Goal: Transaction & Acquisition: Purchase product/service

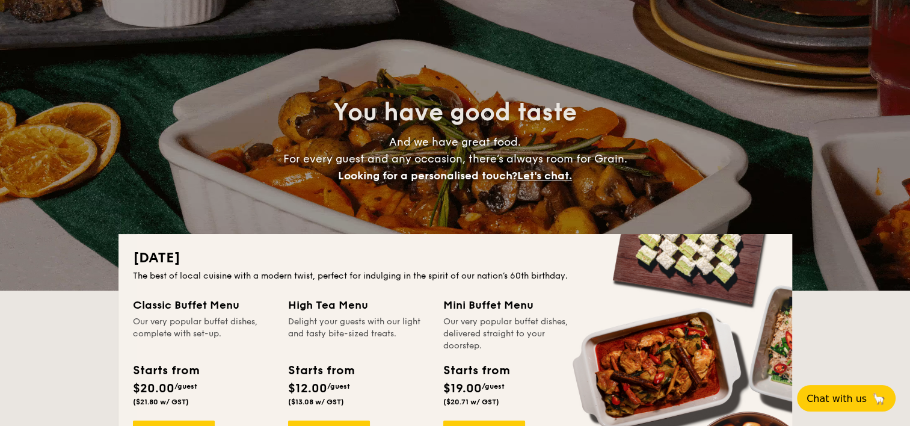
scroll to position [120, 0]
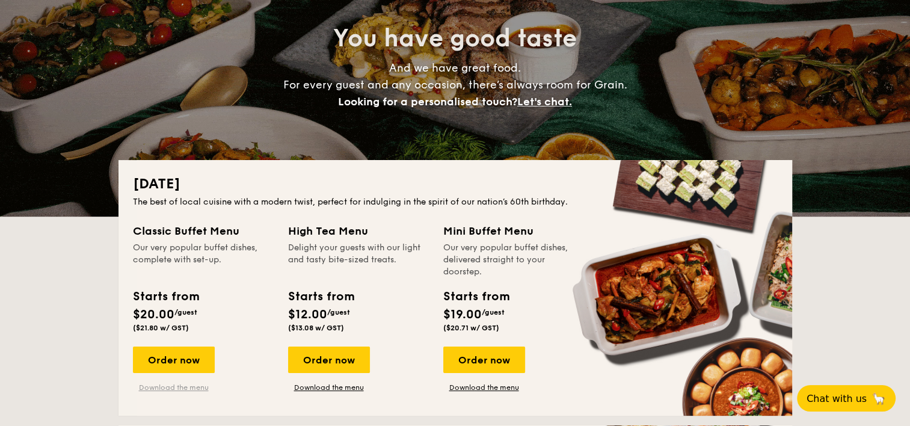
click at [192, 388] on link "Download the menu" at bounding box center [174, 387] width 82 height 10
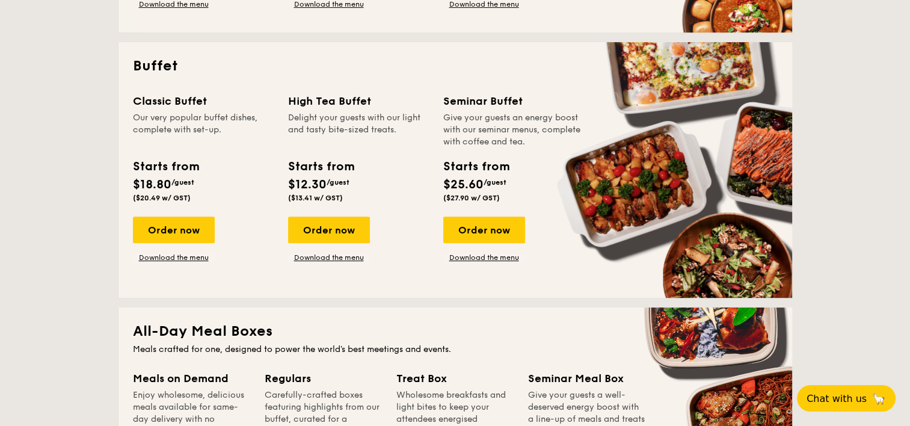
scroll to position [541, 0]
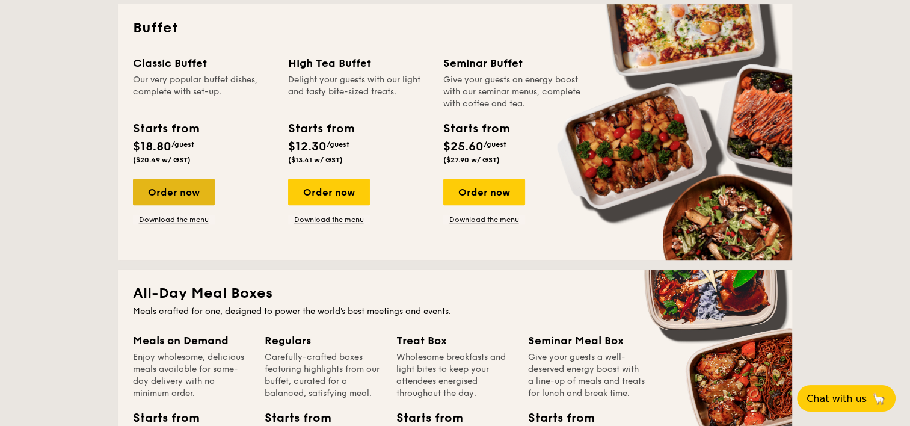
click at [173, 192] on div "Order now" at bounding box center [174, 192] width 82 height 26
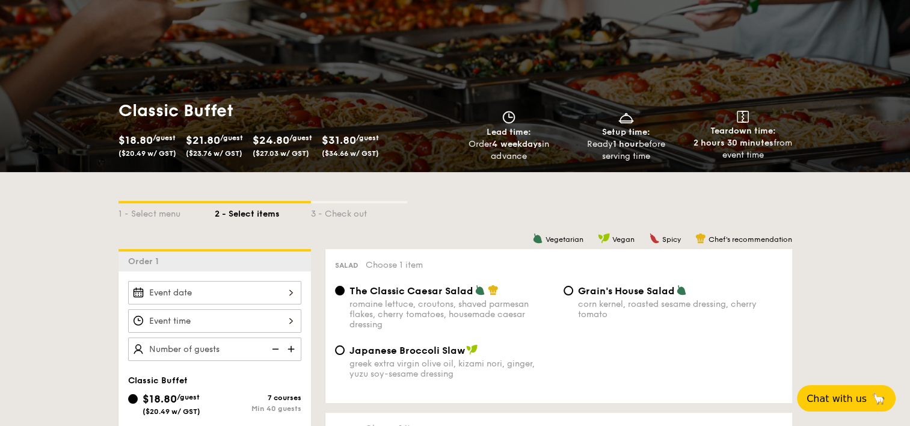
scroll to position [120, 0]
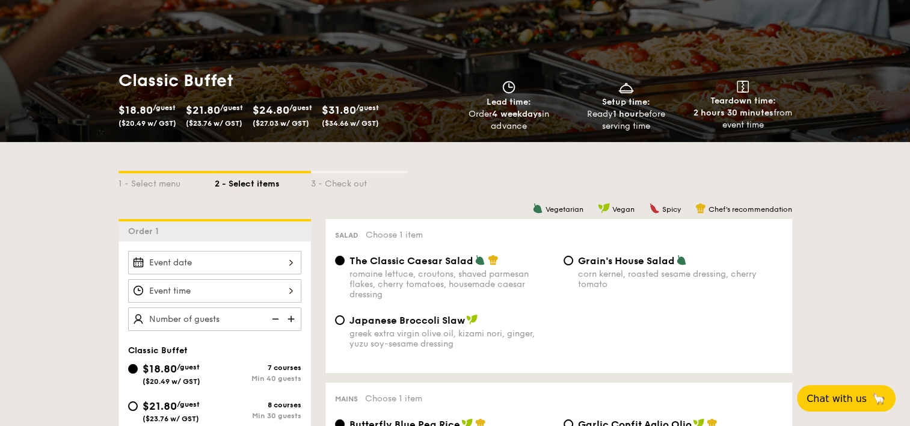
click at [277, 265] on div at bounding box center [214, 262] width 173 height 23
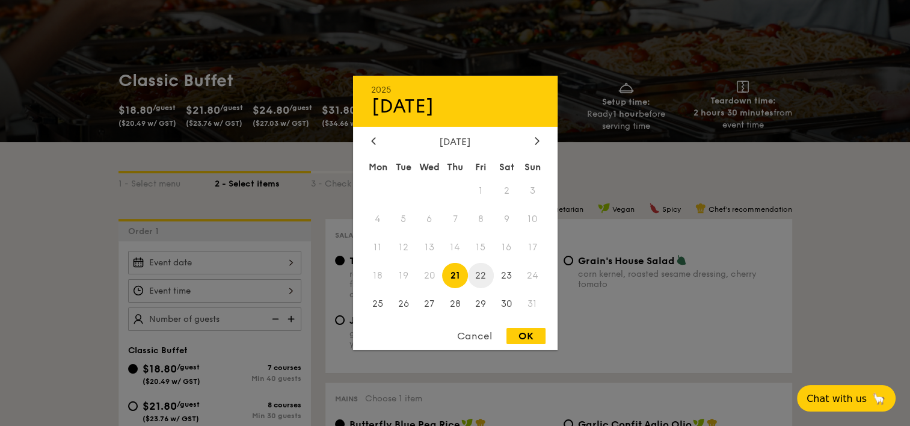
click at [485, 275] on span "22" at bounding box center [481, 275] width 26 height 26
click at [532, 337] on div "OK" at bounding box center [525, 336] width 39 height 16
type input "[DATE]"
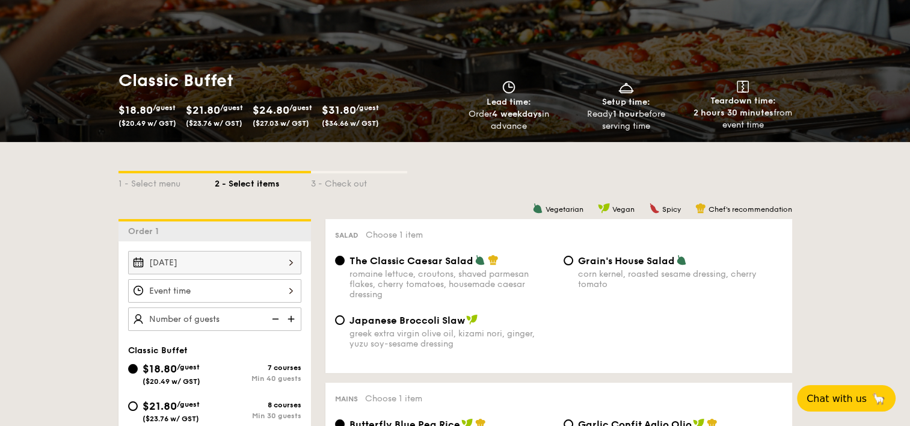
click at [195, 293] on div at bounding box center [214, 290] width 173 height 23
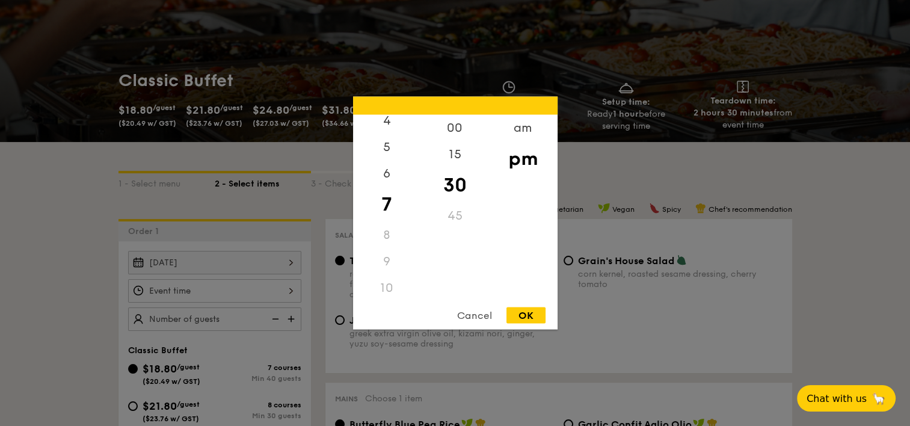
scroll to position [143, 0]
click at [387, 281] on div "11" at bounding box center [387, 285] width 68 height 26
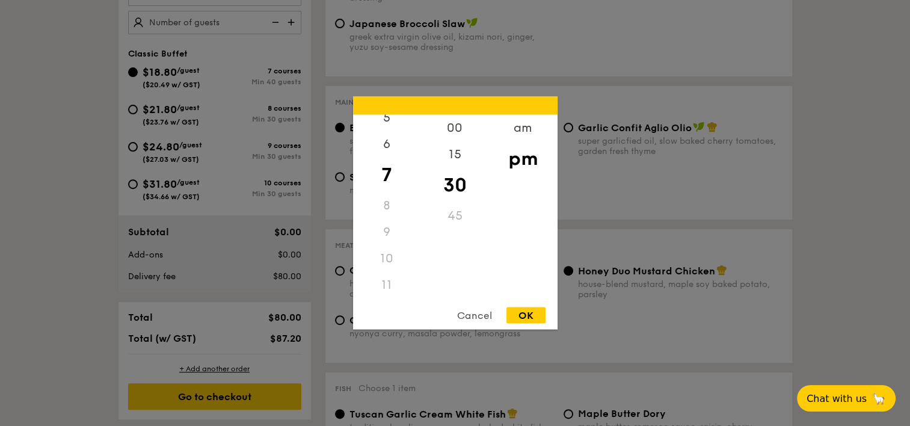
scroll to position [421, 0]
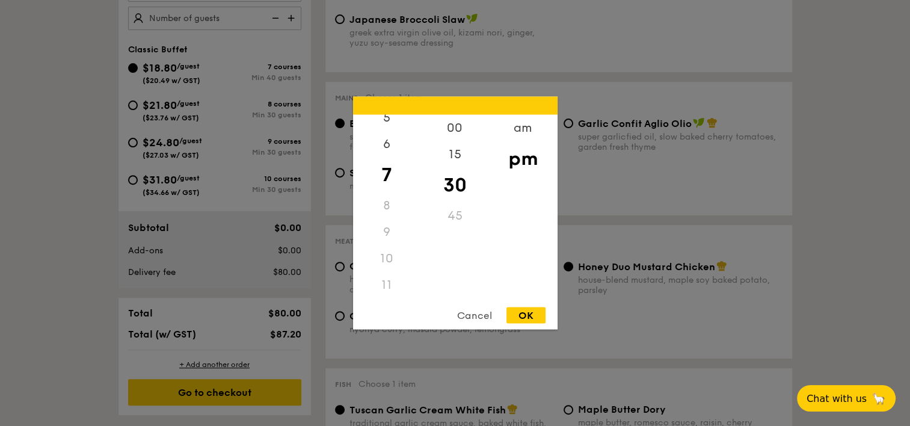
click at [385, 245] on div "10" at bounding box center [387, 258] width 68 height 26
click at [388, 232] on div "9" at bounding box center [387, 232] width 68 height 26
click at [388, 202] on div "8" at bounding box center [387, 205] width 68 height 26
click at [386, 170] on div "7" at bounding box center [387, 175] width 68 height 35
click at [384, 153] on div "6" at bounding box center [387, 148] width 68 height 35
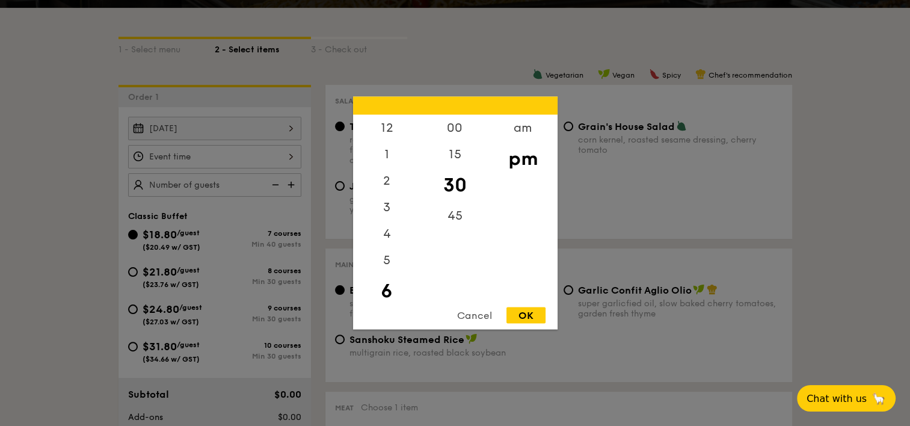
scroll to position [241, 0]
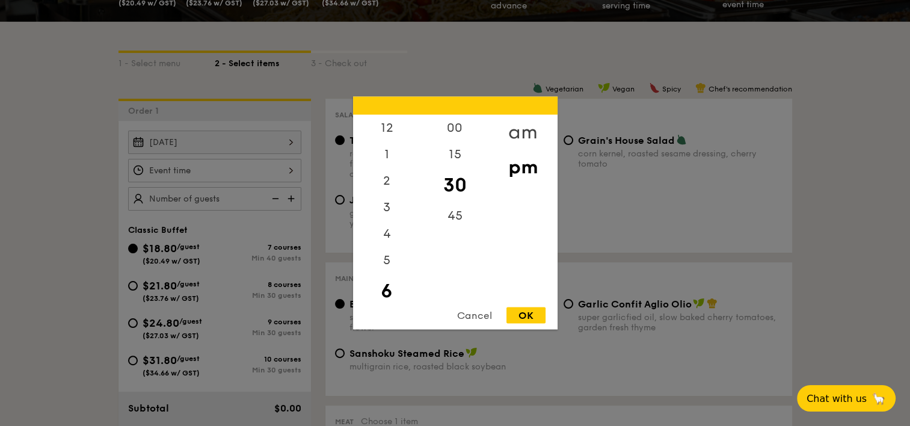
click at [523, 136] on div "am" at bounding box center [523, 132] width 68 height 35
click at [387, 289] on div "11" at bounding box center [387, 289] width 68 height 35
click at [453, 221] on div "45" at bounding box center [455, 220] width 68 height 35
click at [527, 311] on div "OK" at bounding box center [525, 315] width 39 height 16
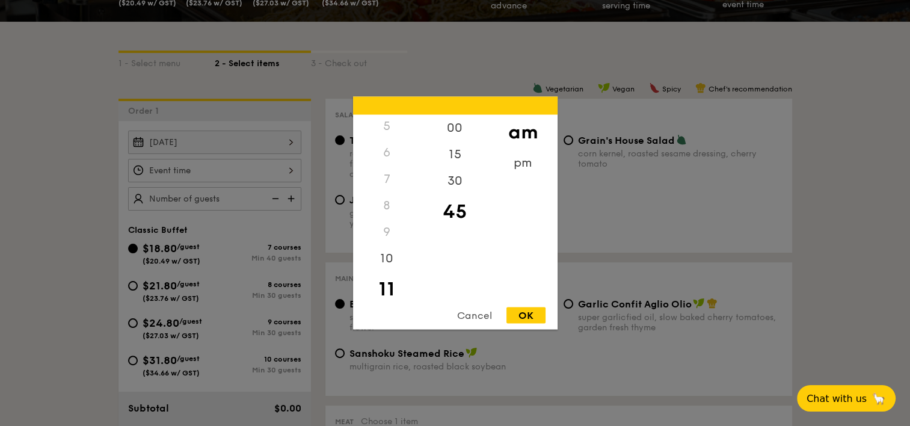
type input "11:45AM"
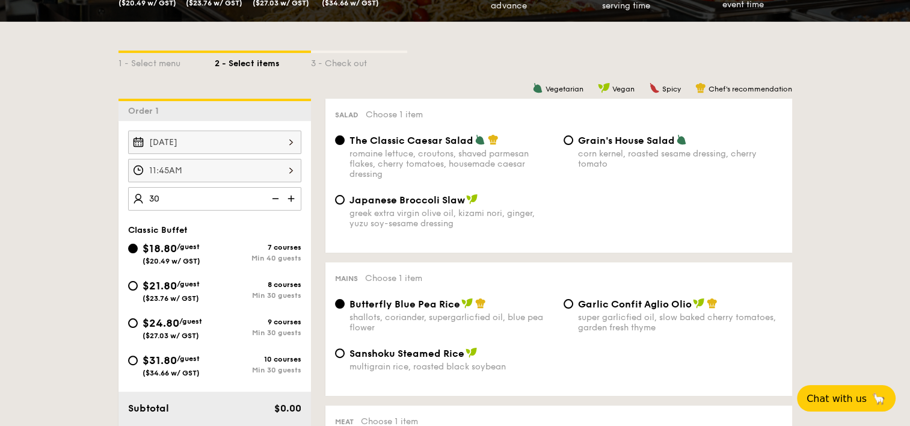
type input "40 guests"
click at [453, 221] on div "greek extra virgin olive oil, kizami nori, ginger, yuzu soy-sesame dressing" at bounding box center [451, 218] width 204 height 20
click at [345, 204] on input "Japanese Broccoli Slaw greek extra virgin olive oil, kizami [PERSON_NAME], yuzu…" at bounding box center [340, 200] width 10 height 10
radio input "true"
click at [133, 286] on input "$21.80 /guest ($23.76 w/ GST) 8 courses Min 30 guests" at bounding box center [133, 286] width 10 height 10
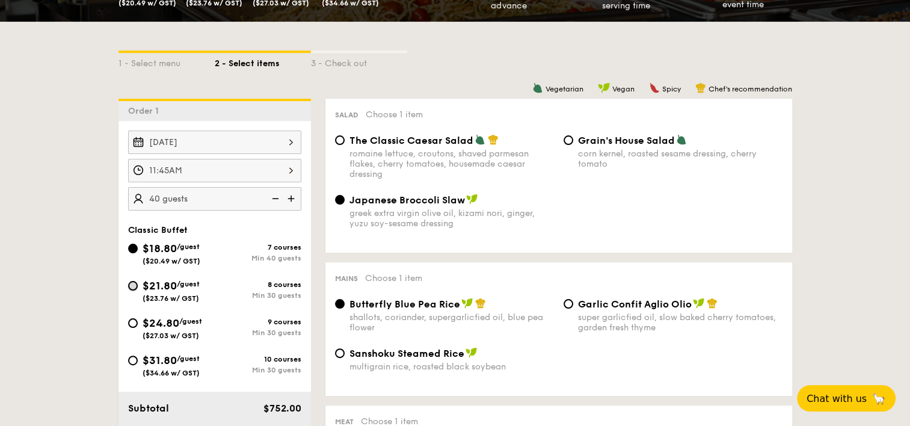
radio input "true"
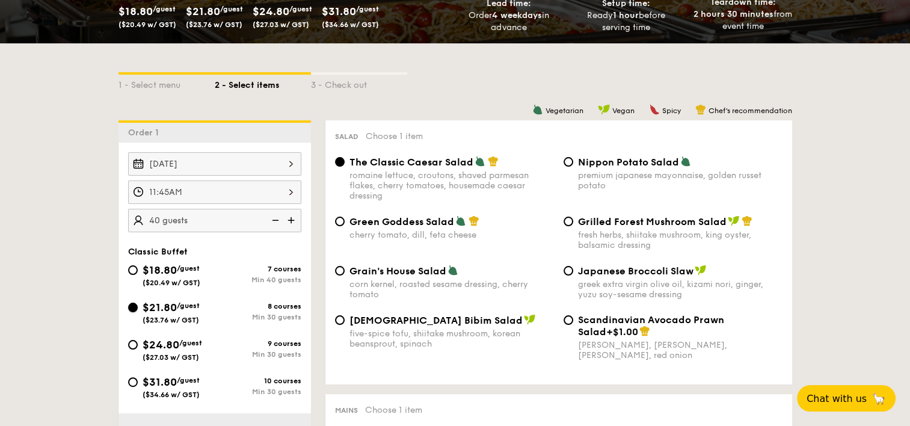
scroll to position [241, 0]
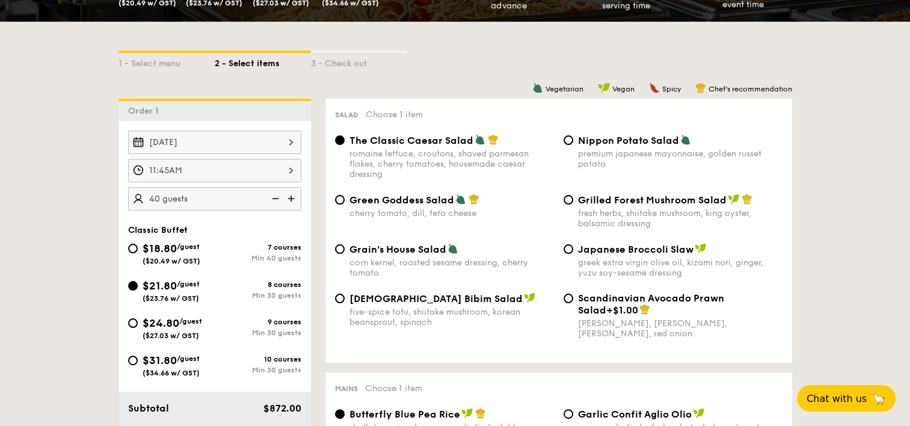
click at [274, 194] on img at bounding box center [274, 198] width 18 height 23
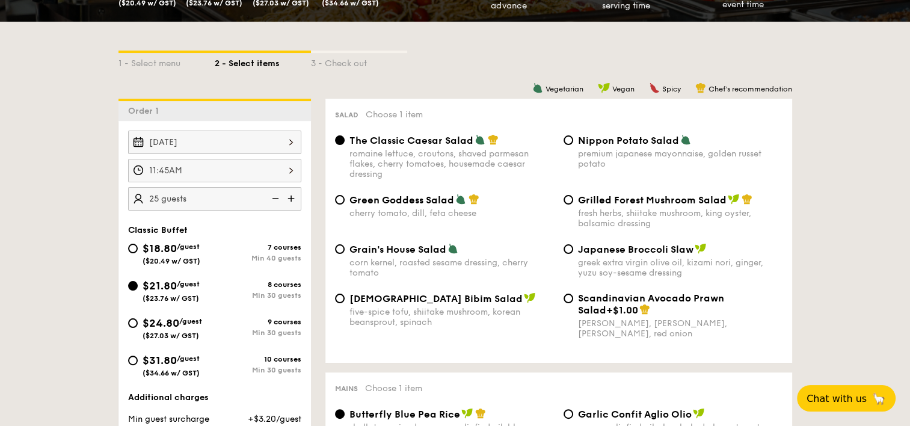
click at [274, 194] on img at bounding box center [274, 198] width 18 height 23
click at [293, 196] on img at bounding box center [292, 198] width 18 height 23
type input "30 guests"
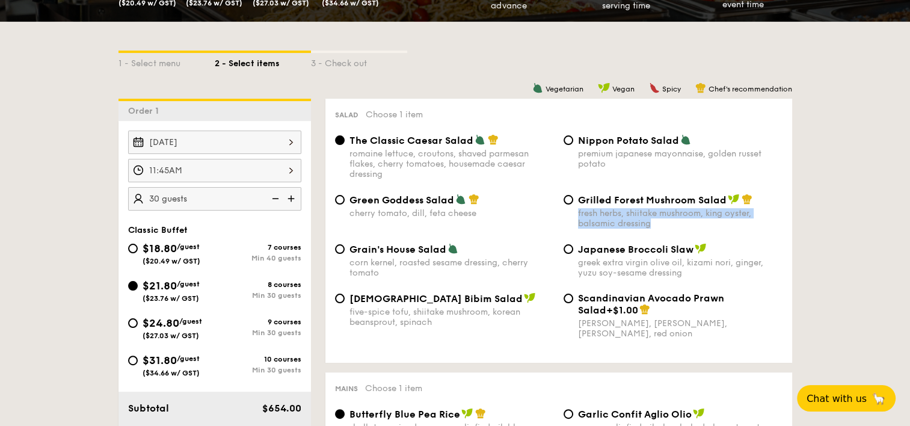
drag, startPoint x: 654, startPoint y: 226, endPoint x: 577, endPoint y: 214, distance: 77.9
click at [578, 214] on div "fresh herbs, shiitake mushroom, king oyster, balsamic dressing" at bounding box center [680, 218] width 204 height 20
copy div "fresh herbs, shiitake mushroom, king oyster, balsamic dressing"
click at [682, 277] on div "greek extra virgin olive oil, kizami nori, ginger, yuzu soy-sesame dressing" at bounding box center [680, 267] width 204 height 20
click at [573, 254] on input "Japanese Broccoli Slaw greek extra virgin olive oil, kizami [PERSON_NAME], yuzu…" at bounding box center [569, 249] width 10 height 10
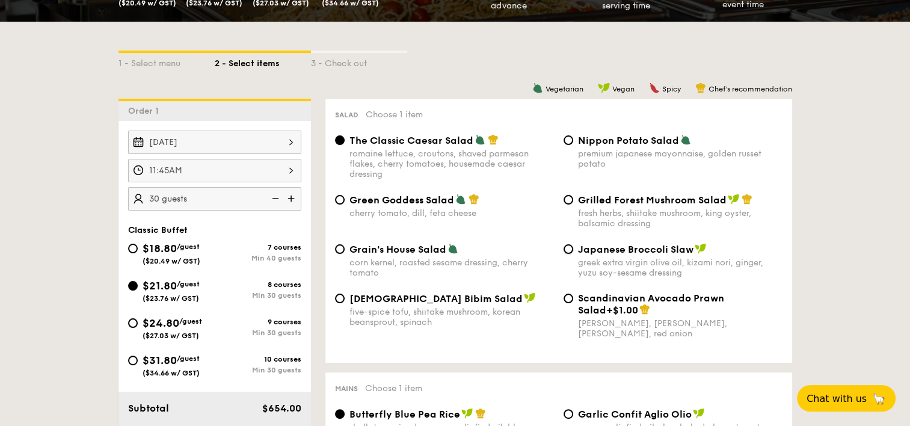
radio input "true"
drag, startPoint x: 687, startPoint y: 277, endPoint x: 579, endPoint y: 266, distance: 108.7
click at [579, 266] on div "greek extra virgin olive oil, kizami nori, ginger, yuzu soy-sesame dressing" at bounding box center [680, 267] width 204 height 20
copy div "greek extra virgin olive oil, kizami nori, ginger, yuzu soy-sesame dressing"
click at [738, 269] on div "greek extra virgin olive oil, kizami nori, ginger, yuzu soy-sesame dressing" at bounding box center [680, 267] width 204 height 20
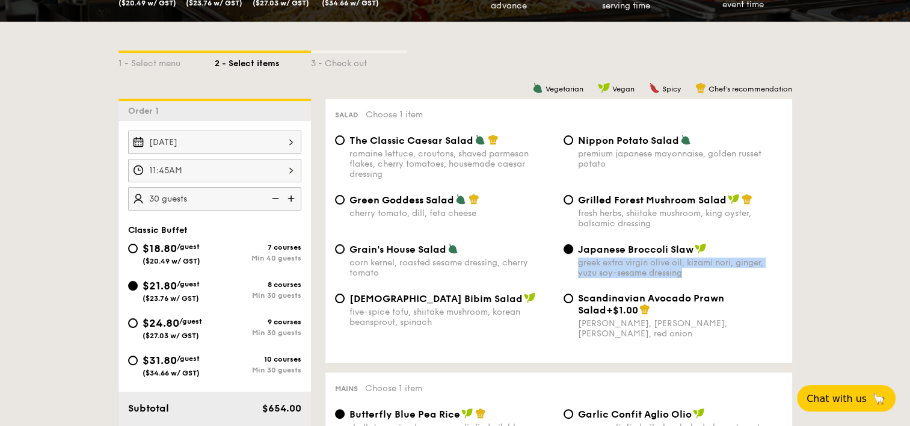
click at [573, 254] on input "Japanese Broccoli Slaw greek extra virgin olive oil, kizami [PERSON_NAME], yuzu…" at bounding box center [569, 249] width 10 height 10
click at [337, 140] on input "The Classic Caesar Salad romaine lettuce, croutons, shaved parmesan flakes, che…" at bounding box center [340, 140] width 10 height 10
radio input "true"
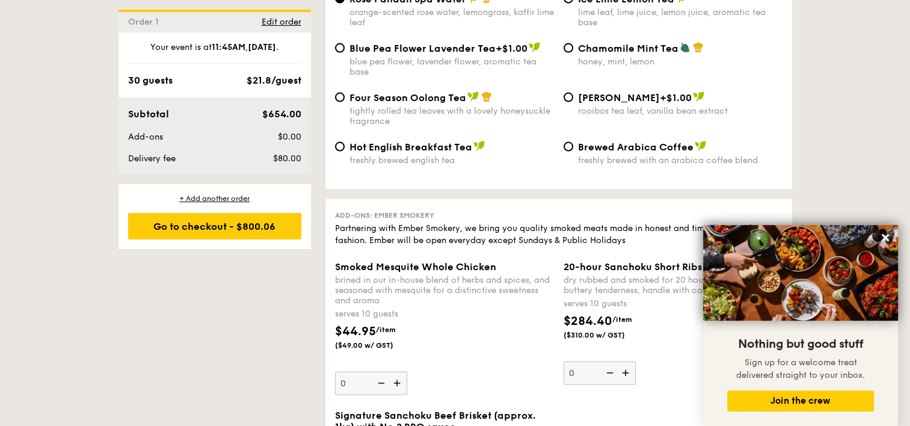
scroll to position [2323, 0]
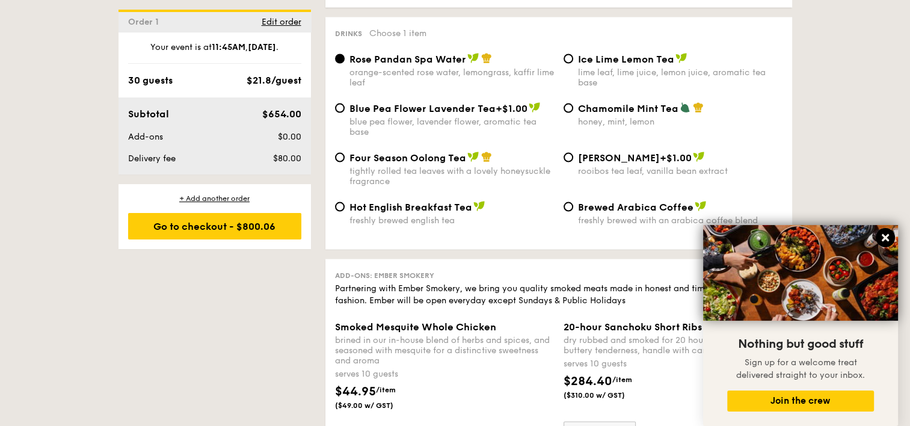
click at [887, 236] on icon at bounding box center [885, 237] width 7 height 7
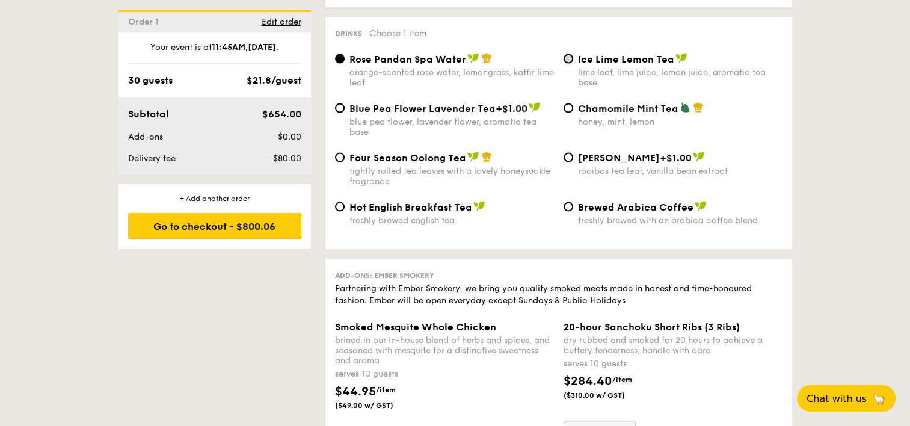
click at [568, 64] on input "Ice Lime Lemon Tea lime leaf, lime juice, lemon juice, aromatic tea base" at bounding box center [569, 59] width 10 height 10
radio input "true"
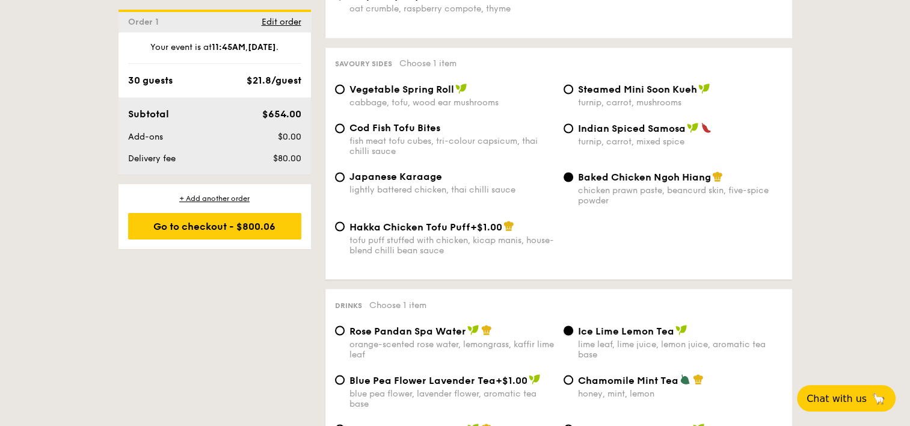
scroll to position [2022, 0]
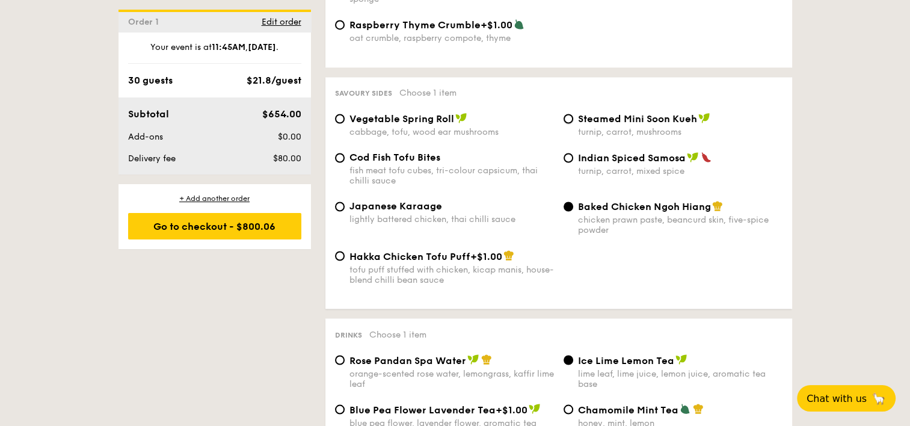
click at [573, 123] on input "Steamed Mini Soon Kueh turnip, carrot, mushrooms" at bounding box center [569, 119] width 10 height 10
radio input "true"
click at [568, 162] on input "Indian Spiced Samosa turnip, carrot, mixed spice" at bounding box center [569, 158] width 10 height 10
radio input "true"
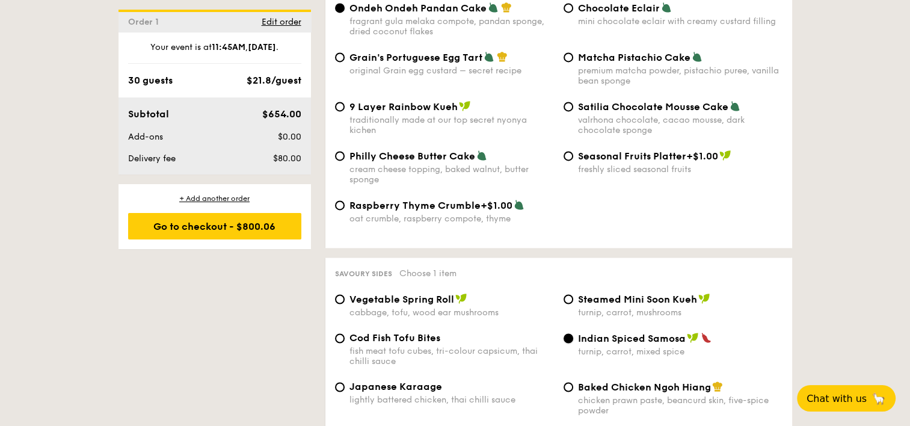
scroll to position [1782, 0]
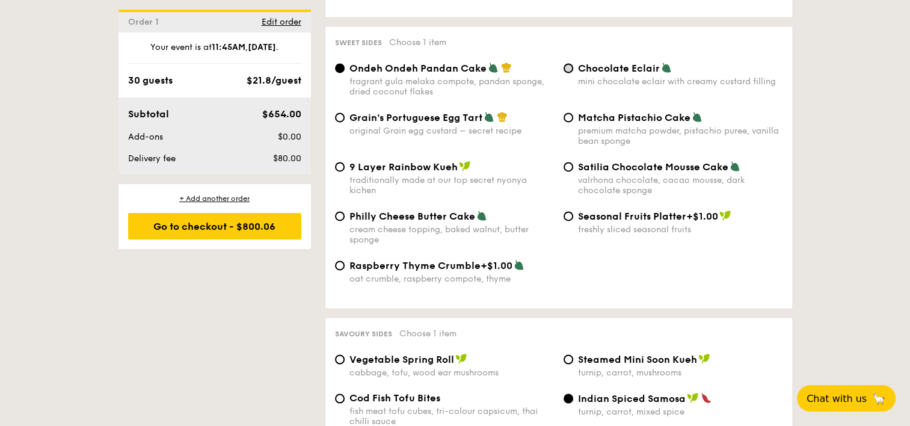
click at [571, 73] on input "Chocolate Eclair mini chocolate eclair with creamy custard filling" at bounding box center [569, 68] width 10 height 10
radio input "true"
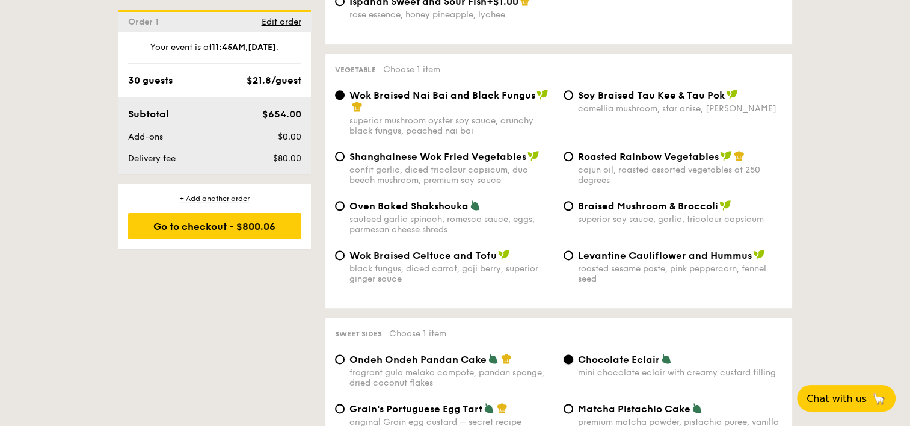
scroll to position [1421, 0]
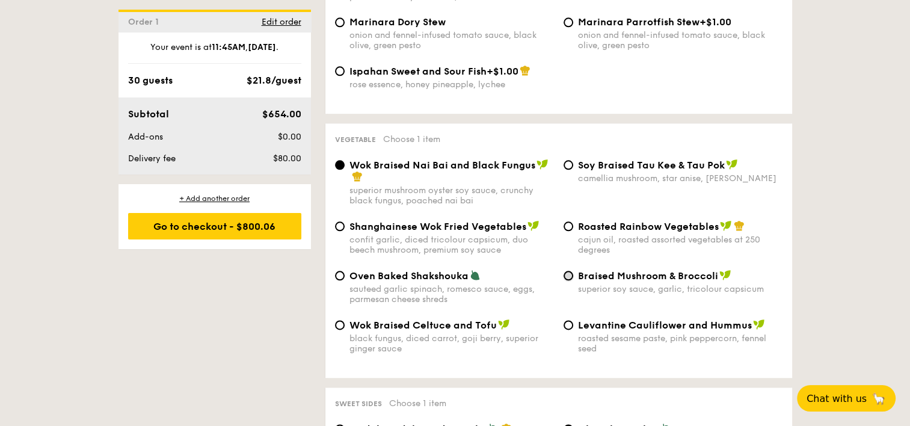
click at [571, 280] on input "Braised Mushroom & Broccoli superior soy sauce, garlic, tricolour capsicum" at bounding box center [569, 276] width 10 height 10
radio input "true"
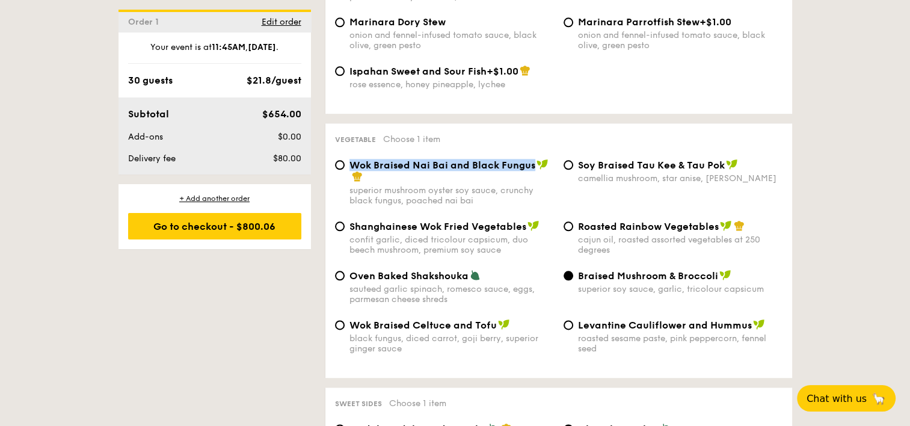
drag, startPoint x: 534, startPoint y: 178, endPoint x: 351, endPoint y: 178, distance: 182.8
click at [351, 171] on span "Wok Braised Nai Bai and Black Fungus" at bounding box center [442, 164] width 186 height 11
copy span "Wok Braised Nai Bai and Black Fungus"
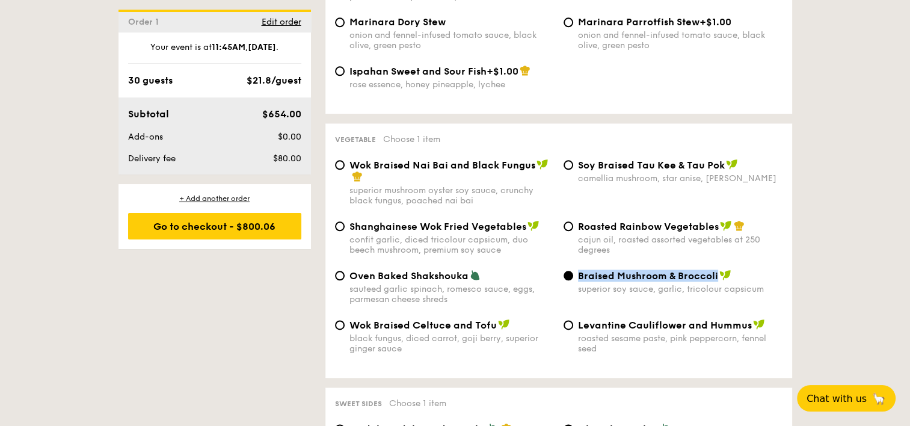
drag, startPoint x: 577, startPoint y: 292, endPoint x: 716, endPoint y: 296, distance: 139.0
click at [716, 281] on div "Braised Mushroom & Broccoli" at bounding box center [680, 275] width 204 height 12
copy span "Braised Mushroom & Broccoli"
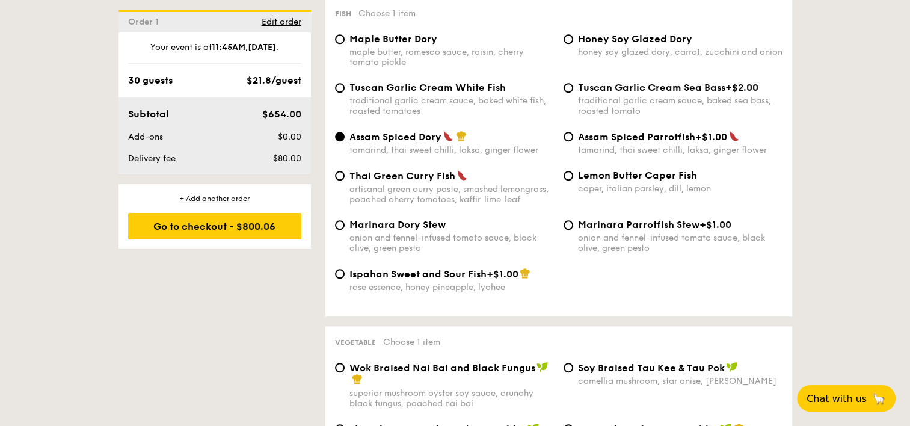
scroll to position [1181, 0]
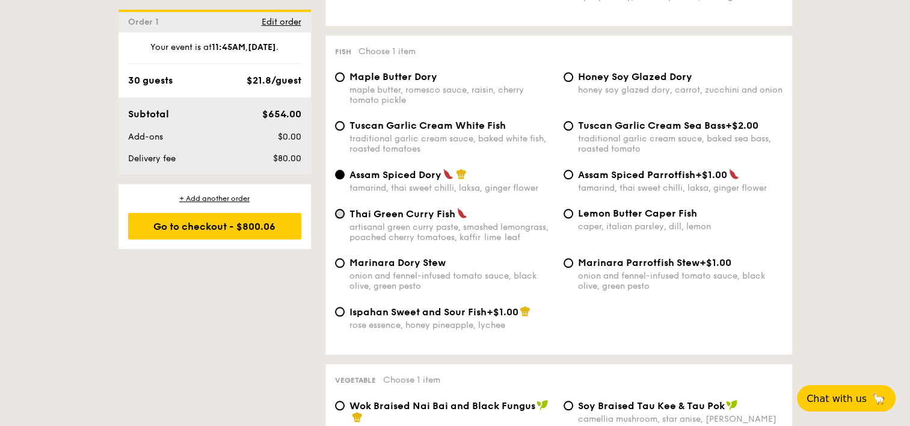
click at [335, 218] on input "Thai Green [PERSON_NAME] Fish artisanal green [PERSON_NAME] paste, smashed lemo…" at bounding box center [340, 214] width 10 height 10
radio input "true"
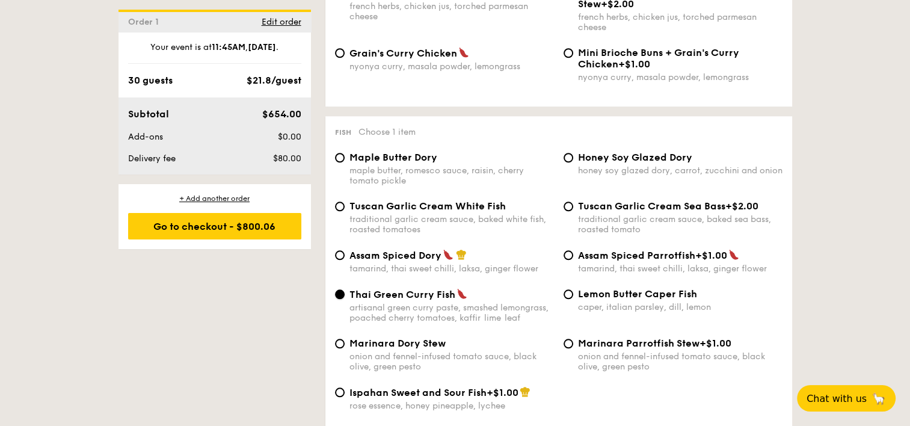
scroll to position [1120, 0]
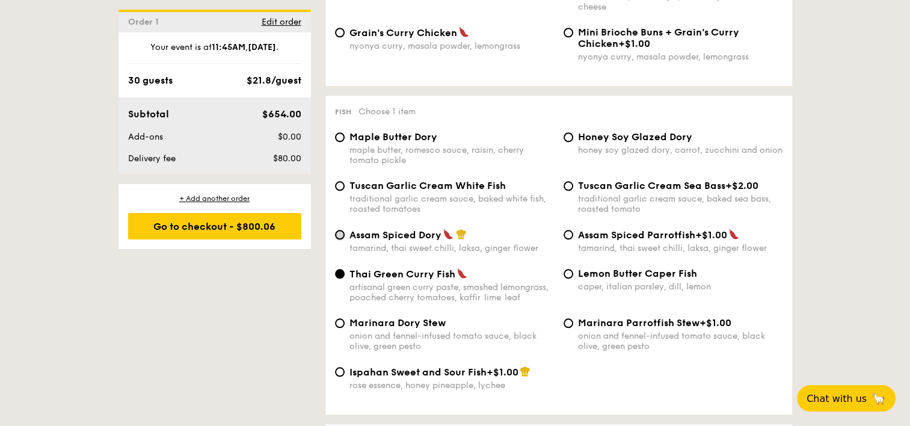
click at [342, 239] on input "Assam Spiced Dory tamarind, thai sweet chilli, laksa, ginger flower" at bounding box center [340, 235] width 10 height 10
radio input "true"
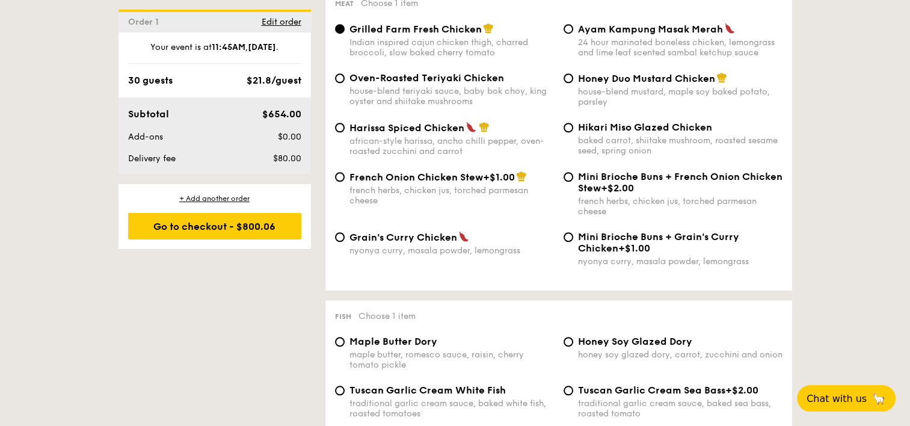
scroll to position [880, 0]
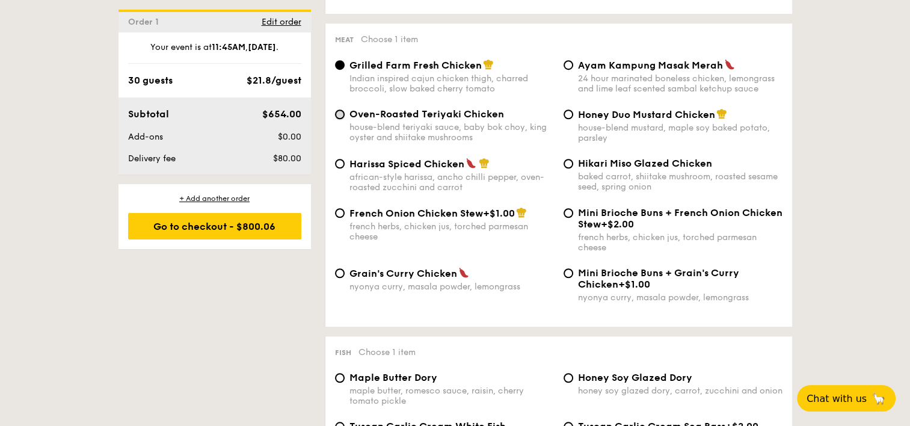
click at [339, 119] on input "Oven-Roasted Teriyaki Chicken house-blend teriyaki sauce, baby bok choy, king o…" at bounding box center [340, 114] width 10 height 10
radio input "true"
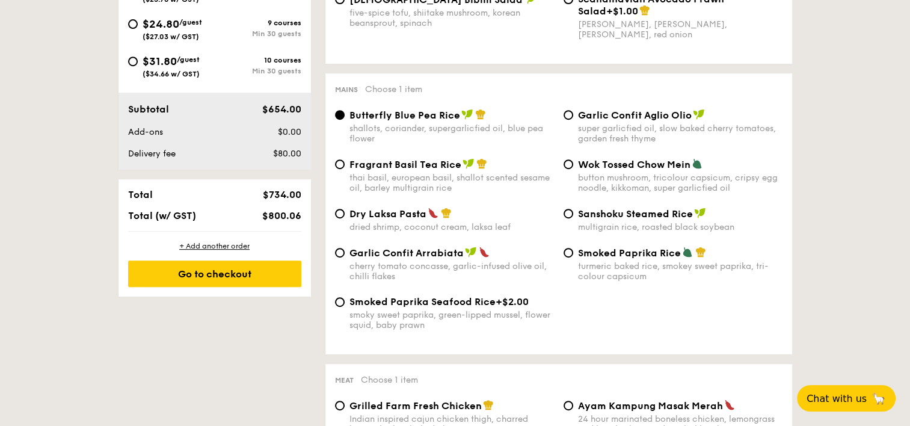
scroll to position [519, 0]
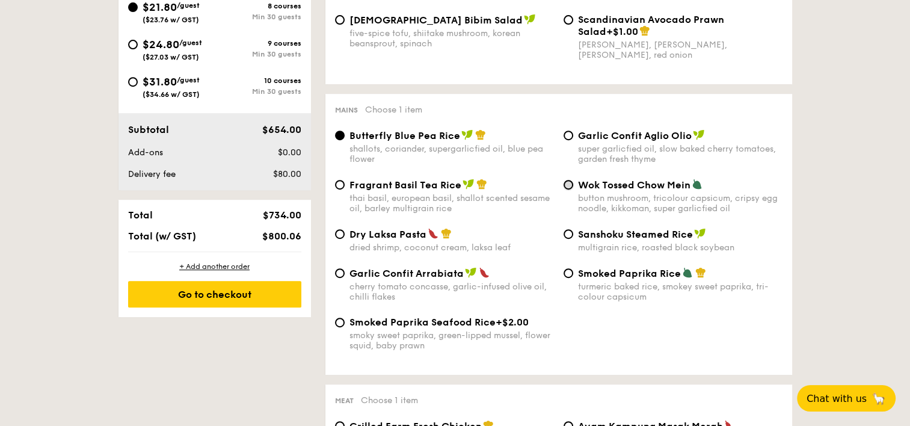
click at [570, 189] on input "Wok Tossed Chow Mein button mushroom, tricolour capsicum, cripsy egg noodle, ki…" at bounding box center [569, 185] width 10 height 10
radio input "true"
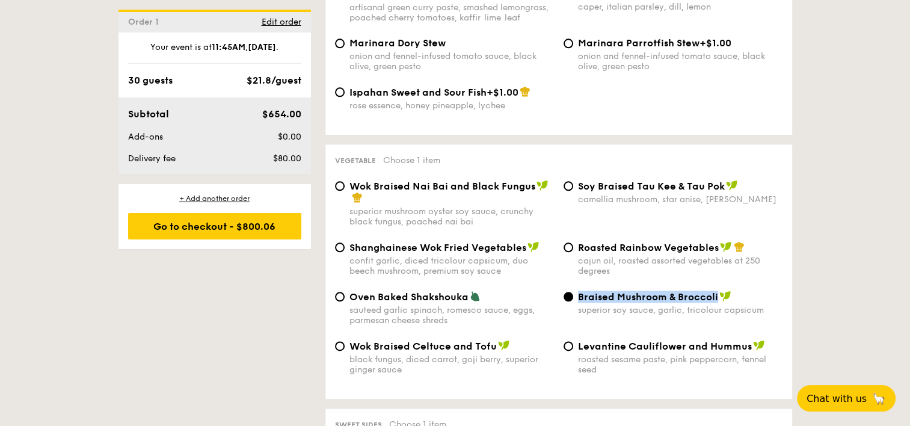
scroll to position [1421, 0]
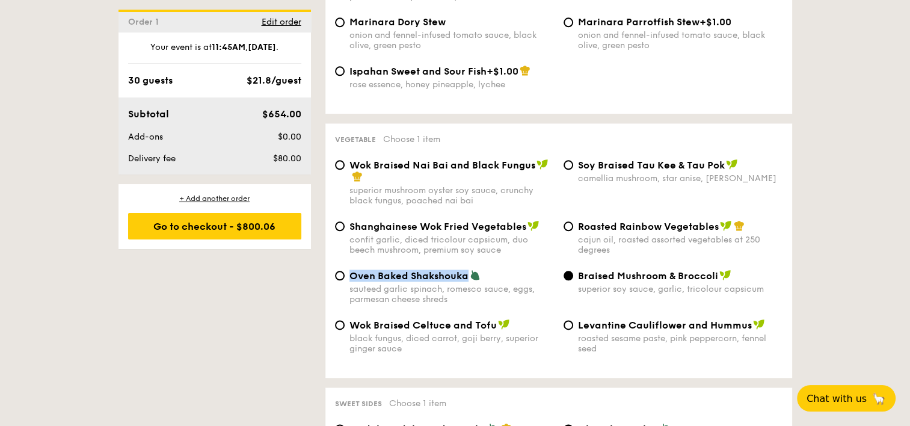
drag, startPoint x: 467, startPoint y: 293, endPoint x: 350, endPoint y: 291, distance: 116.7
click at [350, 281] on span "Oven Baked Shakshouka" at bounding box center [408, 275] width 119 height 11
copy span "Oven Baked Shakshouka"
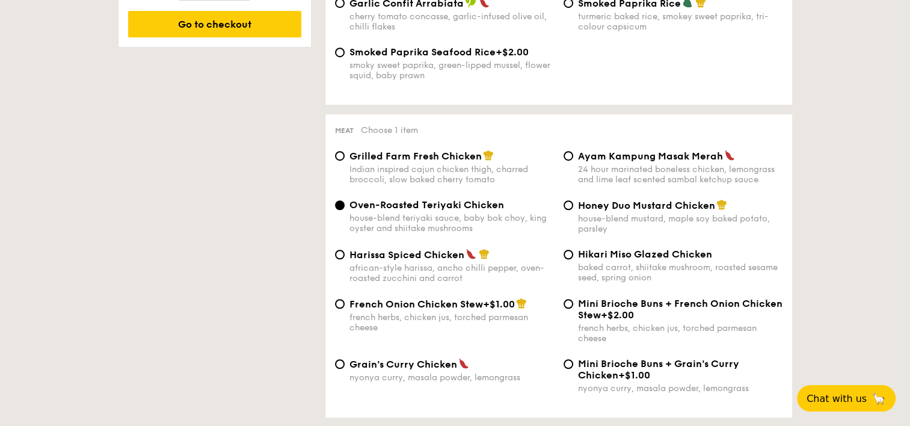
scroll to position [0, 0]
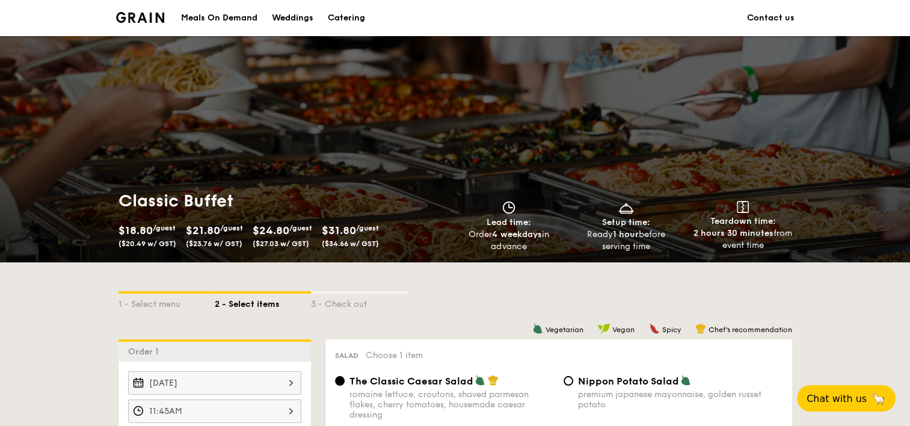
drag, startPoint x: 226, startPoint y: 173, endPoint x: 278, endPoint y: -63, distance: 241.5
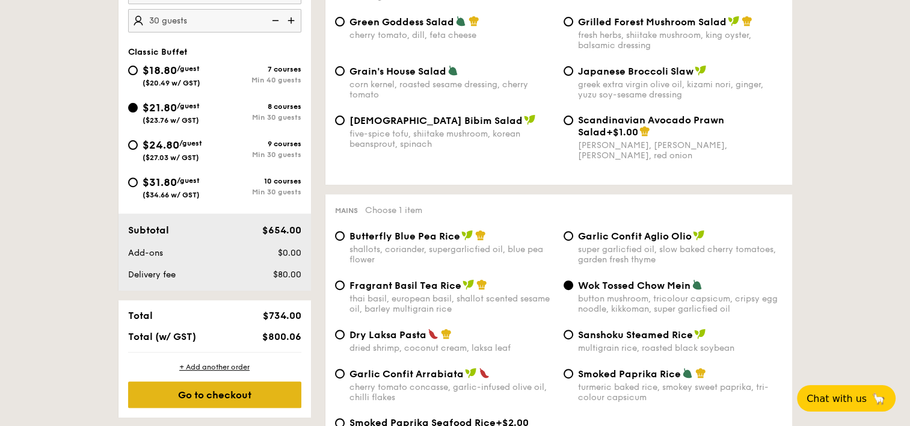
scroll to position [421, 0]
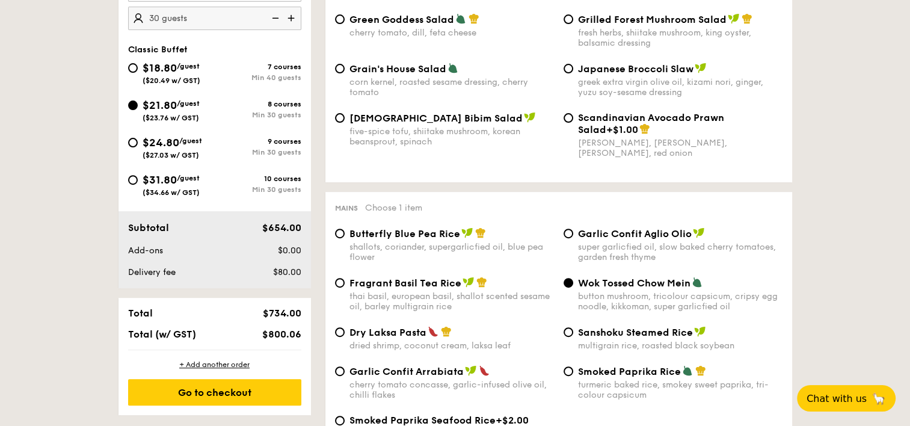
drag, startPoint x: 183, startPoint y: 146, endPoint x: 241, endPoint y: 172, distance: 62.7
click at [183, 146] on div "$24.80 /guest ($27.03 w/ GST)" at bounding box center [173, 146] width 60 height 25
click at [138, 146] on input "$24.80 /guest ($27.03 w/ GST) 9 courses Min 30 guests" at bounding box center [133, 143] width 10 height 10
radio input "true"
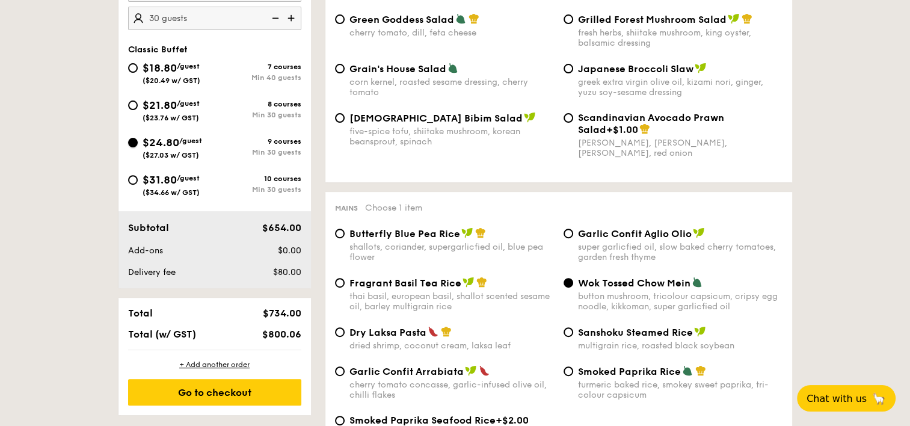
radio input "true"
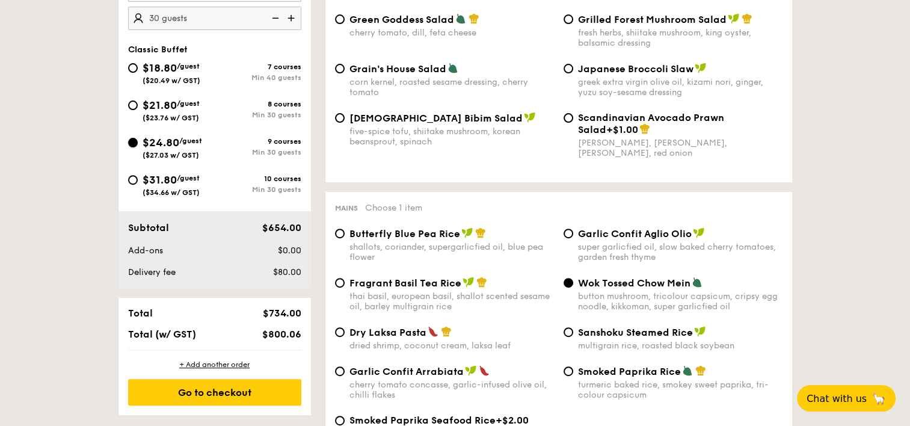
radio input "true"
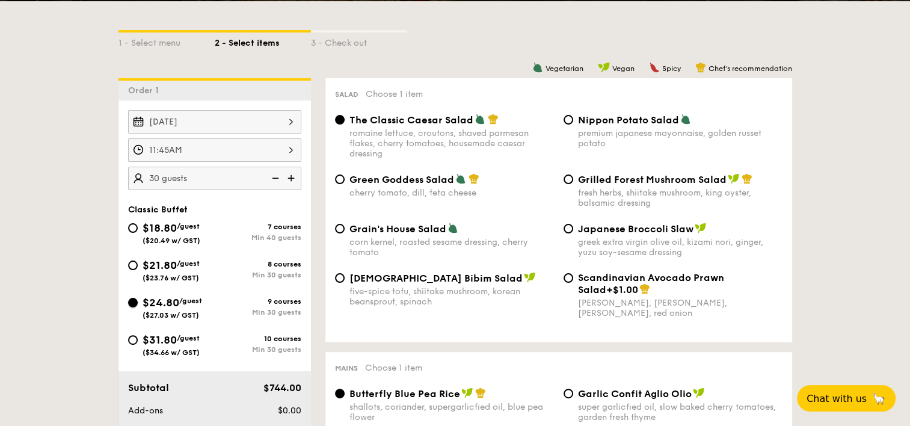
scroll to position [361, 0]
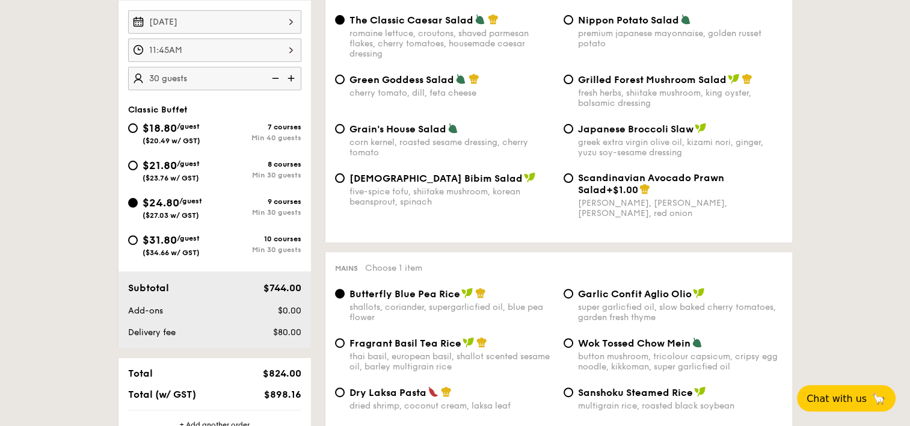
click at [152, 163] on span "$21.80" at bounding box center [160, 165] width 34 height 13
click at [138, 163] on input "$21.80 /guest ($23.76 w/ GST) 8 courses Min 30 guests" at bounding box center [133, 166] width 10 height 10
radio input "true"
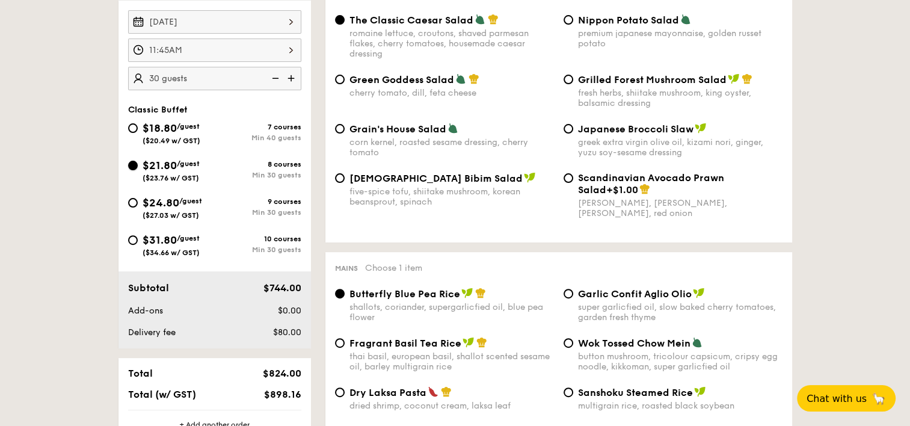
radio input "true"
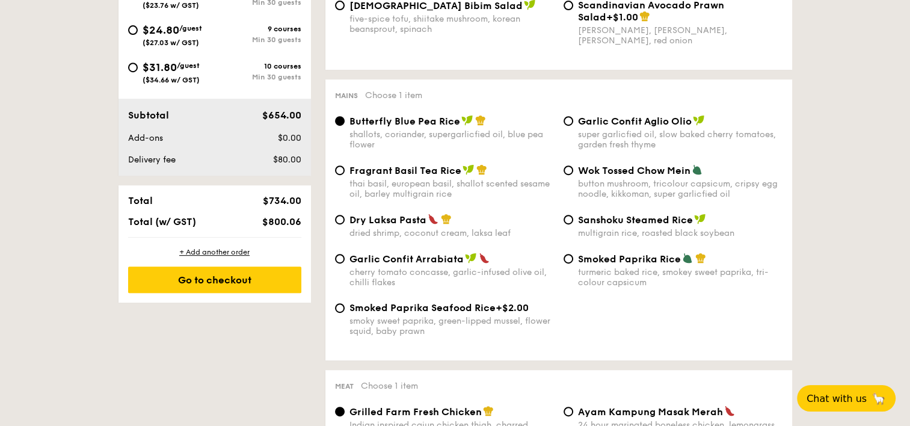
scroll to position [541, 0]
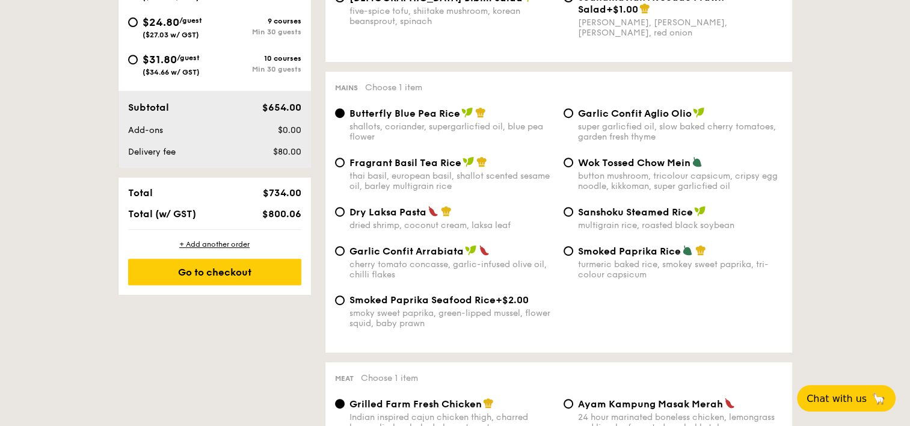
click at [589, 168] on span "Wok Tossed Chow Mein" at bounding box center [634, 162] width 112 height 11
click at [573, 167] on input "Wok Tossed Chow Mein button mushroom, tricolour capsicum, cripsy egg noodle, ki…" at bounding box center [569, 163] width 10 height 10
radio input "true"
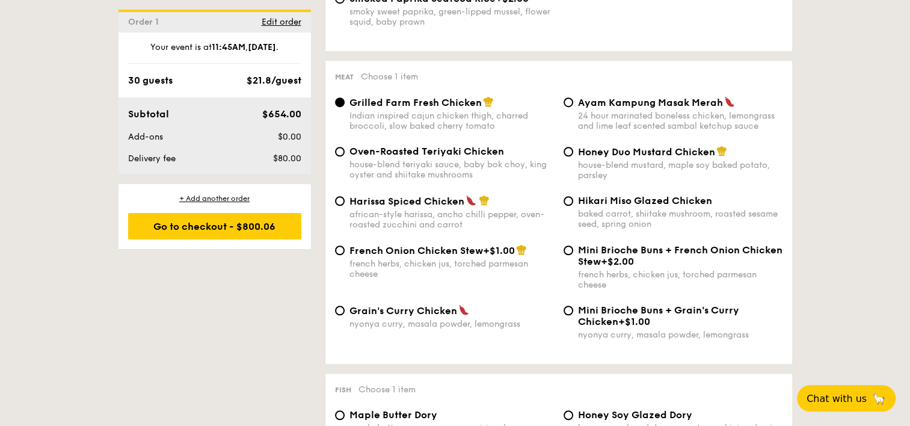
scroll to position [842, 0]
click at [403, 168] on div "house-blend teriyaki sauce, baby bok choy, king oyster and shiitake mushrooms" at bounding box center [451, 170] width 204 height 20
click at [345, 157] on input "Oven-Roasted Teriyaki Chicken house-blend teriyaki sauce, baby bok choy, king o…" at bounding box center [340, 152] width 10 height 10
radio input "true"
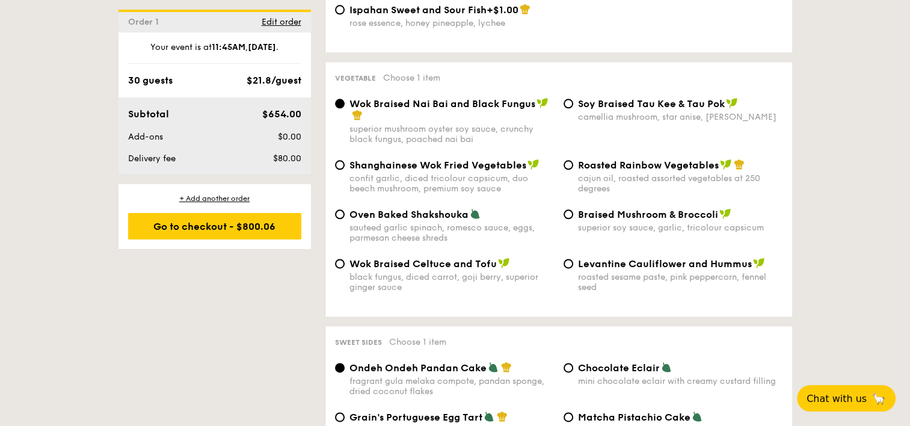
scroll to position [1503, 0]
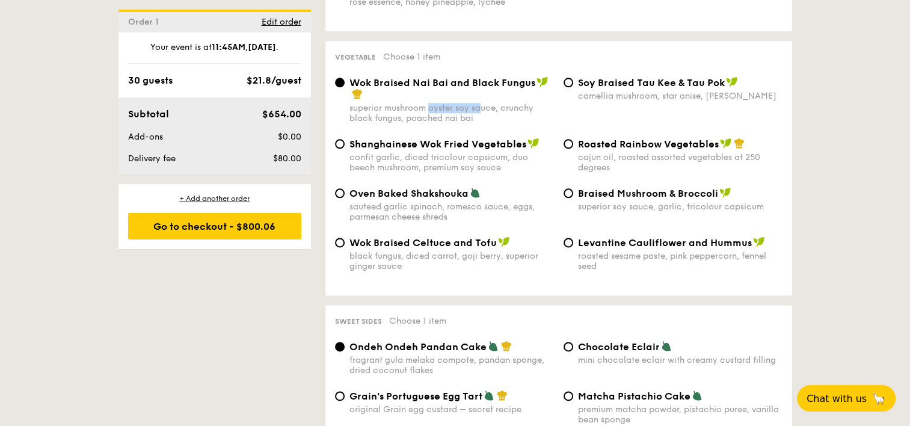
drag, startPoint x: 479, startPoint y: 123, endPoint x: 429, endPoint y: 124, distance: 50.5
click at [429, 123] on div "superior mushroom oyster soy sauce, crunchy black fungus, poached nai bai" at bounding box center [451, 113] width 204 height 20
drag, startPoint x: 429, startPoint y: 124, endPoint x: 479, endPoint y: 203, distance: 92.8
click at [481, 187] on div "Shanghainese Wok Fried Vegetables confit garlic, diced tricolour capsicum, duo …" at bounding box center [558, 162] width 457 height 49
drag, startPoint x: 318, startPoint y: 114, endPoint x: 770, endPoint y: 146, distance: 453.4
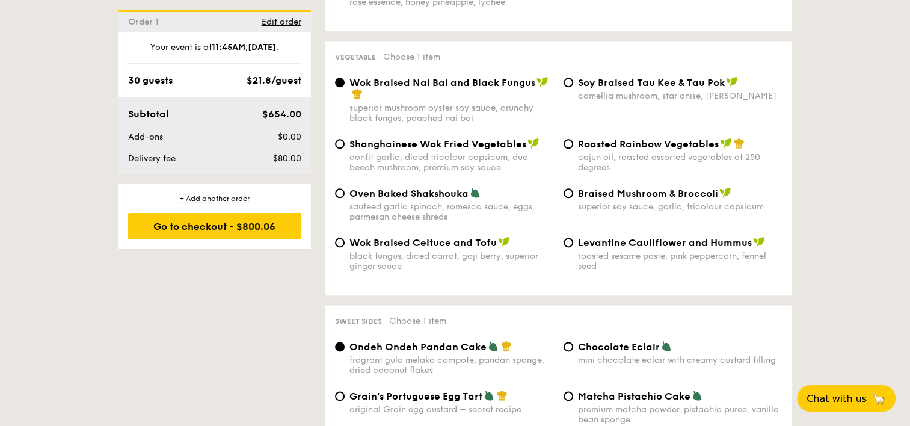
click at [770, 138] on div "Wok Braised Nai Bai and Black Fungus superior mushroom oyster soy sauce, crunch…" at bounding box center [558, 106] width 457 height 61
drag, startPoint x: 355, startPoint y: 258, endPoint x: 440, endPoint y: 260, distance: 84.2
click at [440, 248] on span "Wok Braised Celtuce and Tofu" at bounding box center [422, 242] width 147 height 11
click at [444, 248] on span "Wok Braised Celtuce and Tofu" at bounding box center [422, 242] width 147 height 11
click at [345, 247] on input "Wok Braised Celtuce and Tofu black fungus, diced carrot, goji [PERSON_NAME], su…" at bounding box center [340, 243] width 10 height 10
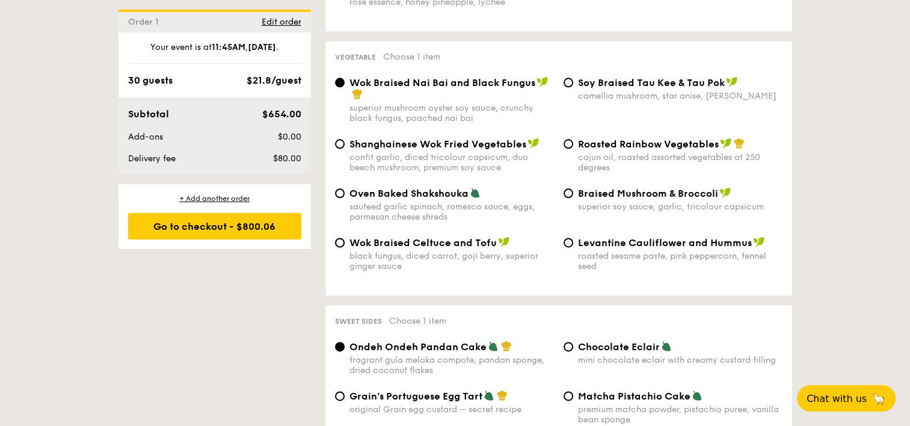
radio input "true"
click at [444, 248] on span "Wok Braised Celtuce and Tofu" at bounding box center [422, 242] width 147 height 11
click at [345, 247] on input "Wok Braised Celtuce and Tofu black fungus, diced carrot, goji [PERSON_NAME], su…" at bounding box center [340, 243] width 10 height 10
click at [444, 248] on span "Wok Braised Celtuce and Tofu" at bounding box center [422, 242] width 147 height 11
click at [345, 247] on input "Wok Braised Celtuce and Tofu black fungus, diced carrot, goji [PERSON_NAME], su…" at bounding box center [340, 243] width 10 height 10
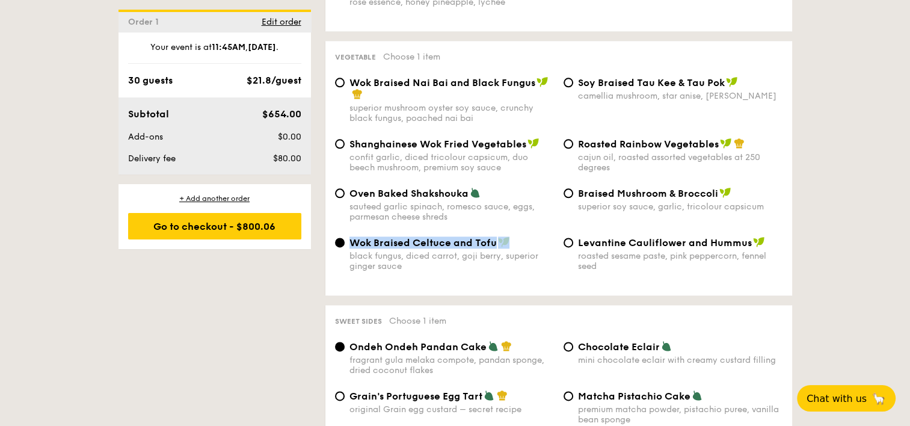
copy div "Wok Braised Celtuce and Tofu"
click at [404, 88] on span "Wok Braised Nai Bai and Black Fungus" at bounding box center [442, 82] width 186 height 11
click at [345, 87] on input "Wok Braised Nai Bai and Black Fungus superior mushroom oyster soy sauce, crunch…" at bounding box center [340, 83] width 10 height 10
radio input "true"
click at [573, 149] on input "Roasted Rainbow Vegetables cajun oil, roasted assorted vegetables at 250 degrees" at bounding box center [569, 144] width 10 height 10
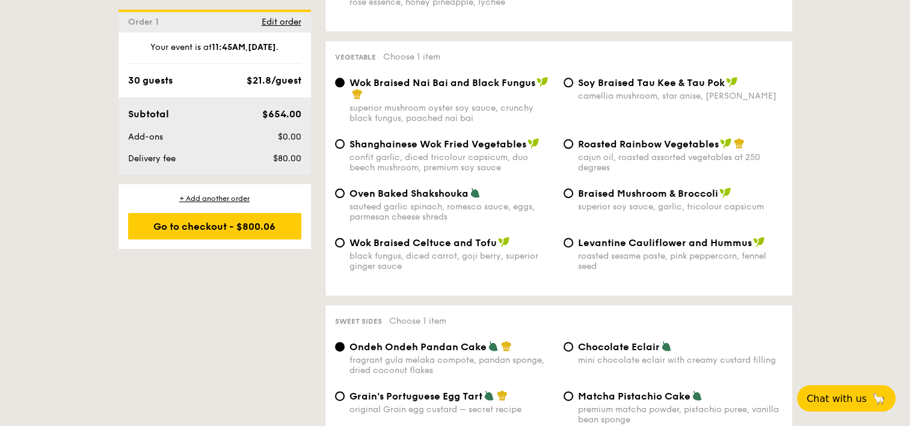
radio input "true"
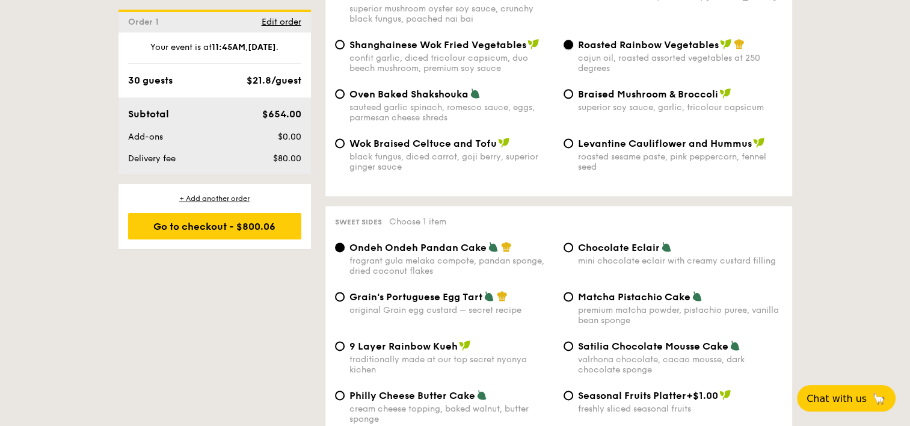
scroll to position [1624, 0]
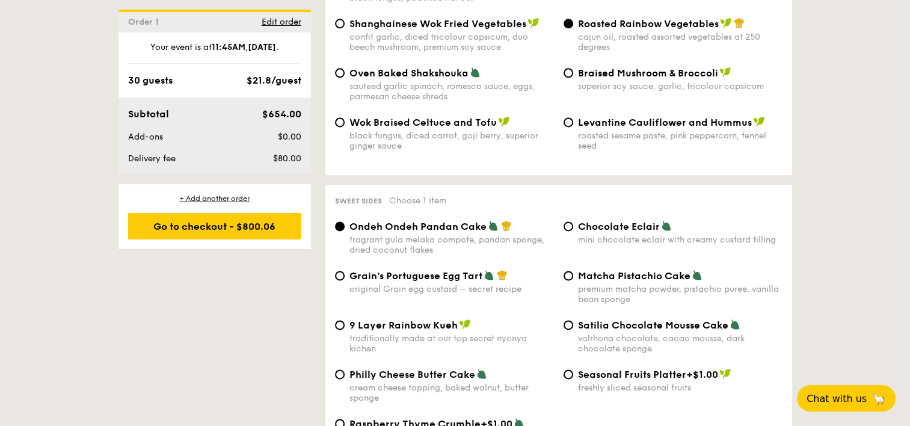
drag, startPoint x: 586, startPoint y: 34, endPoint x: 579, endPoint y: 69, distance: 35.7
click at [579, 67] on div "Shanghainese Wok Fried Vegetables confit garlic, diced tricolour capsicum, duo …" at bounding box center [558, 41] width 457 height 49
click at [601, 29] on span "Roasted Rainbow Vegetables" at bounding box center [648, 23] width 141 height 11
click at [573, 28] on input "Roasted Rainbow Vegetables cajun oil, roasted assorted vegetables at 250 degrees" at bounding box center [569, 24] width 10 height 10
click at [601, 29] on span "Roasted Rainbow Vegetables" at bounding box center [648, 23] width 141 height 11
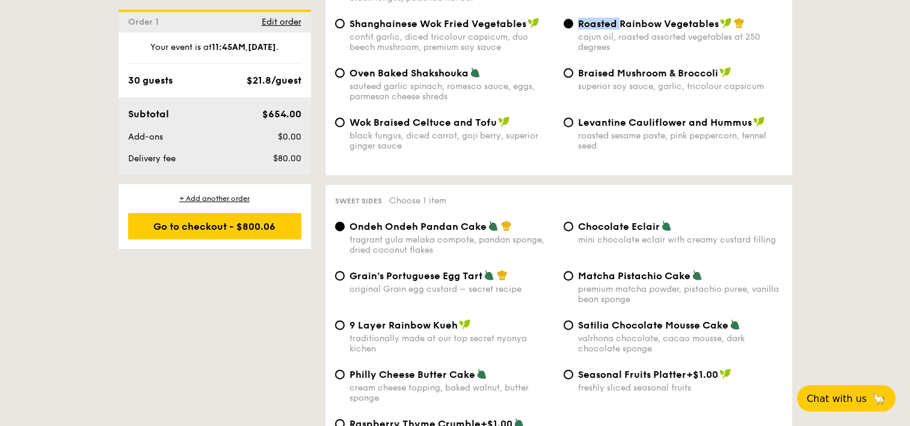
click at [573, 28] on input "Roasted Rainbow Vegetables cajun oil, roasted assorted vegetables at 250 degrees" at bounding box center [569, 24] width 10 height 10
click at [601, 29] on span "Roasted Rainbow Vegetables" at bounding box center [648, 23] width 141 height 11
click at [573, 28] on input "Roasted Rainbow Vegetables cajun oil, roasted assorted vegetables at 250 degrees" at bounding box center [569, 24] width 10 height 10
copy div "Roasted Rainbow Vegetables"
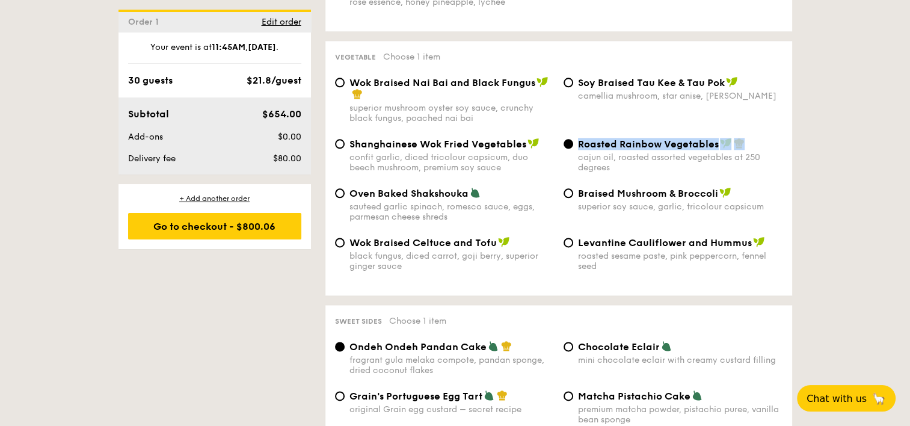
scroll to position [1503, 0]
click at [828, 181] on div "1 - Select menu 2 - Select items 3 - Check out Order 1 [DATE] 11:45AM 30 guests…" at bounding box center [455, 99] width 910 height 2680
click at [437, 100] on div "Wok Braised Nai Bai and Black Fungus" at bounding box center [451, 88] width 204 height 24
click at [345, 87] on input "Wok Braised Nai Bai and Black Fungus superior mushroom oyster soy sauce, crunch…" at bounding box center [340, 83] width 10 height 10
radio input "true"
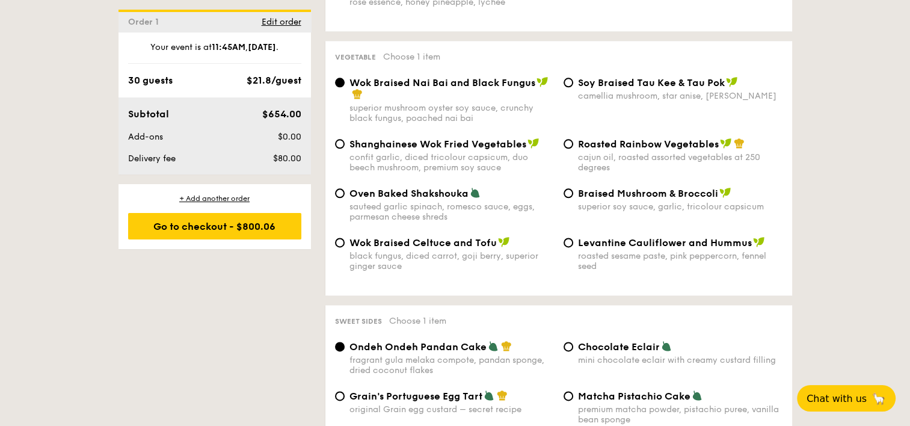
click at [591, 117] on div "Wok Braised Nai Bai and Black Fungus superior mushroom oyster soy sauce, crunch…" at bounding box center [558, 106] width 457 height 61
click at [591, 88] on span "⁠Soy Braised Tau Kee & Tau Pok" at bounding box center [651, 82] width 147 height 11
click at [573, 87] on input "⁠Soy Braised Tau Kee & Tau Pok camellia mushroom, star anise, goji [PERSON_NAME]" at bounding box center [569, 83] width 10 height 10
radio input "true"
click at [601, 265] on div "Levantine Cauliflower and Hummus roasted sesame paste, pink peppercorn, fennel …" at bounding box center [680, 253] width 204 height 35
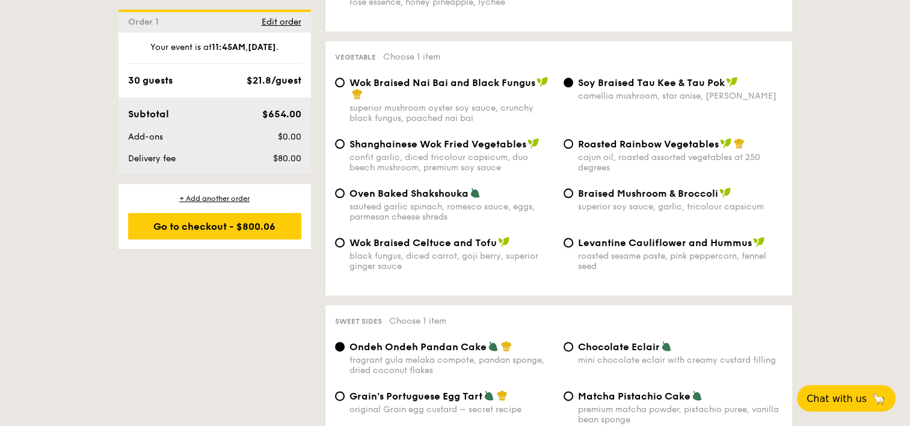
click at [573, 247] on input "Levantine Cauliflower and Hummus roasted sesame paste, pink peppercorn, fennel …" at bounding box center [569, 243] width 10 height 10
radio input "true"
click at [357, 99] on img at bounding box center [357, 93] width 11 height 11
click at [345, 87] on input "Wok Braised Nai Bai and Black Fungus superior mushroom oyster soy sauce, crunch…" at bounding box center [340, 83] width 10 height 10
radio input "true"
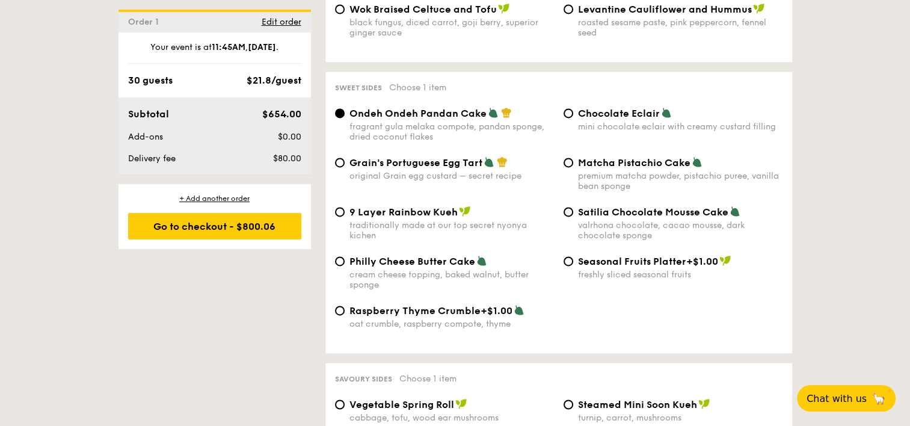
scroll to position [1744, 0]
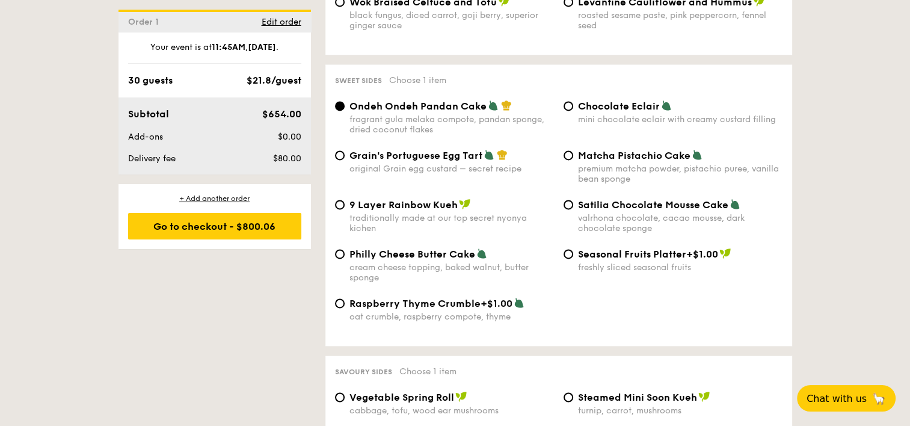
click at [618, 112] on span "Chocolate Eclair" at bounding box center [619, 105] width 82 height 11
click at [573, 111] on input "Chocolate Eclair mini chocolate eclair with creamy custard filling" at bounding box center [569, 106] width 10 height 10
radio input "true"
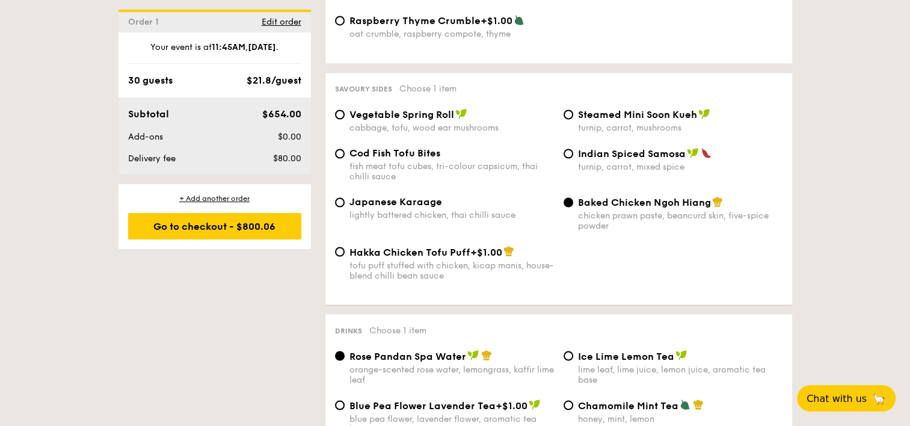
scroll to position [2045, 0]
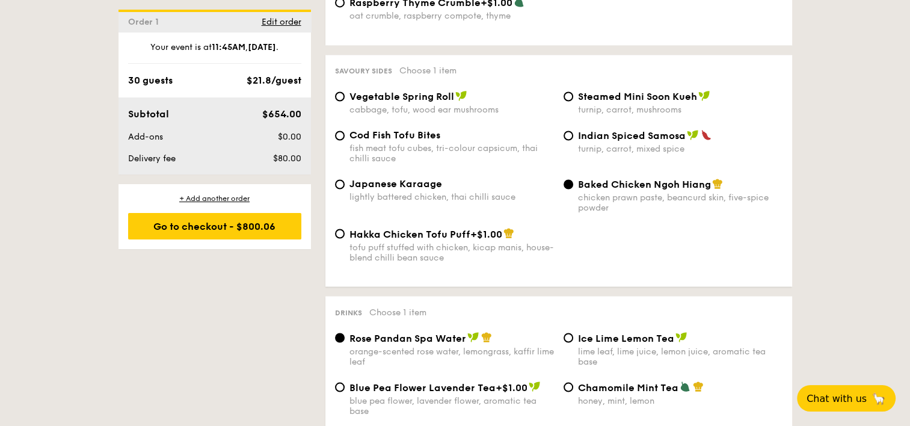
click at [598, 141] on span "Indian Spiced Samosa" at bounding box center [632, 135] width 108 height 11
click at [573, 140] on input "Indian Spiced Samosa turnip, carrot, mixed spice" at bounding box center [569, 136] width 10 height 10
radio input "true"
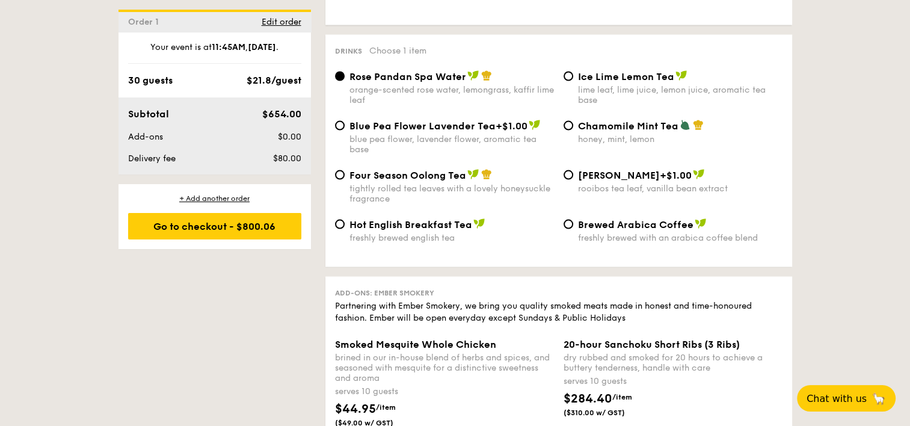
scroll to position [2285, 0]
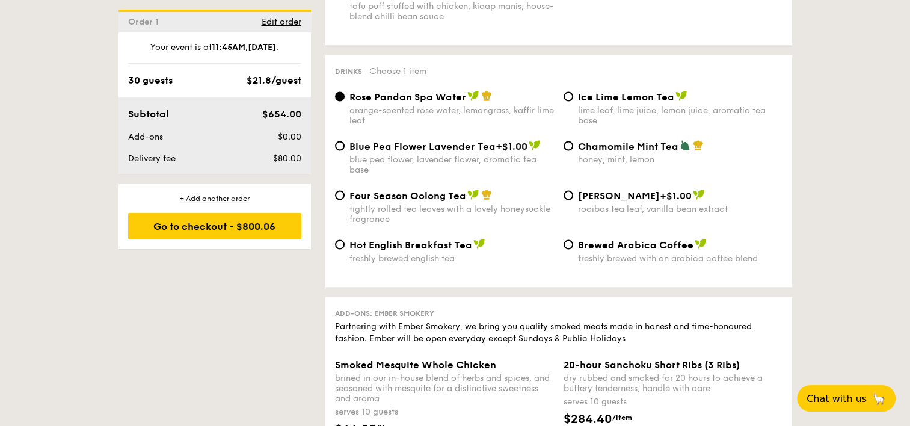
click at [585, 126] on div "Ice Lime Lemon Tea lime leaf, lime juice, lemon juice, aromatic tea base" at bounding box center [680, 108] width 204 height 35
click at [573, 102] on input "Ice Lime Lemon Tea lime leaf, lime juice, lemon juice, aromatic tea base" at bounding box center [569, 97] width 10 height 10
radio input "true"
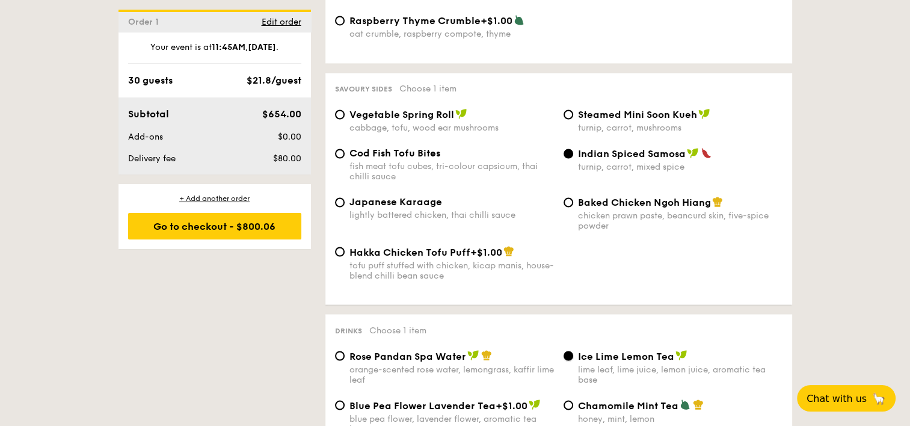
scroll to position [2045, 0]
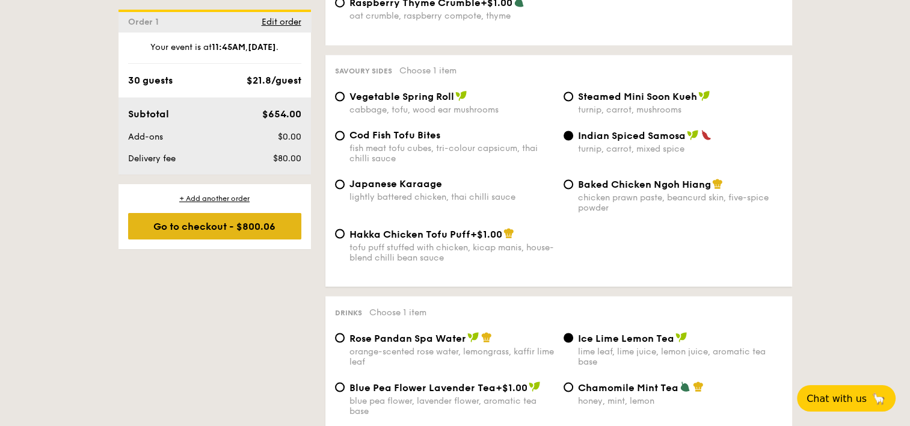
click at [260, 224] on div "Go to checkout - $800.06" at bounding box center [214, 226] width 173 height 26
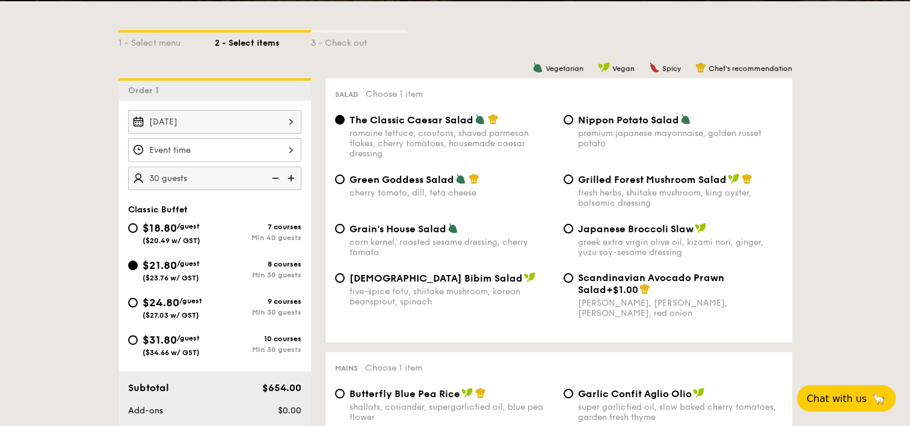
scroll to position [307, 0]
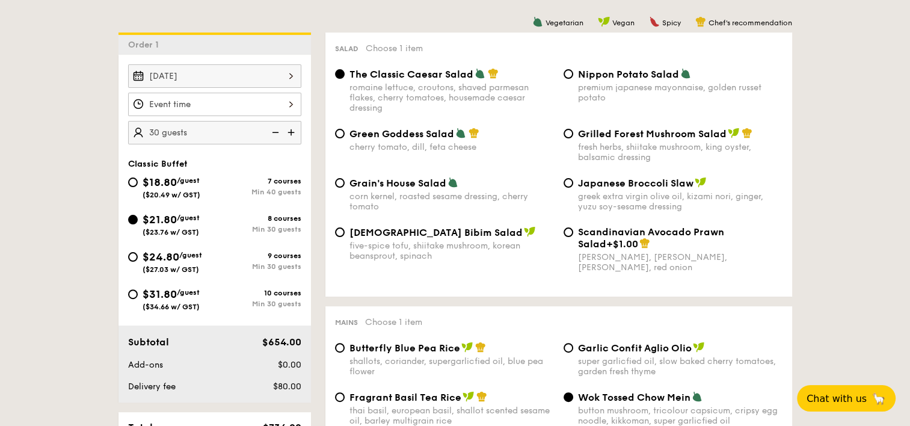
click at [137, 255] on div "$24.80 /guest ($27.03 w/ GST)" at bounding box center [171, 260] width 87 height 25
click at [137, 255] on input "$24.80 /guest ($27.03 w/ GST) 9 courses Min 30 guests" at bounding box center [133, 257] width 10 height 10
radio input "true"
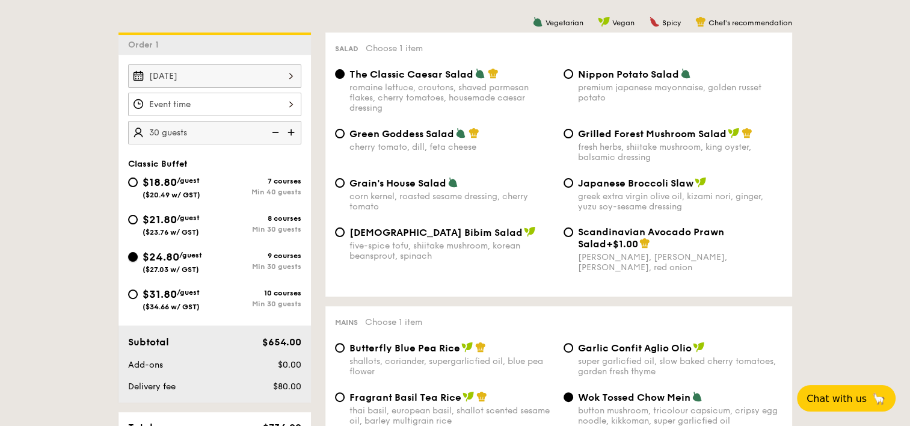
radio input "true"
radio input "false"
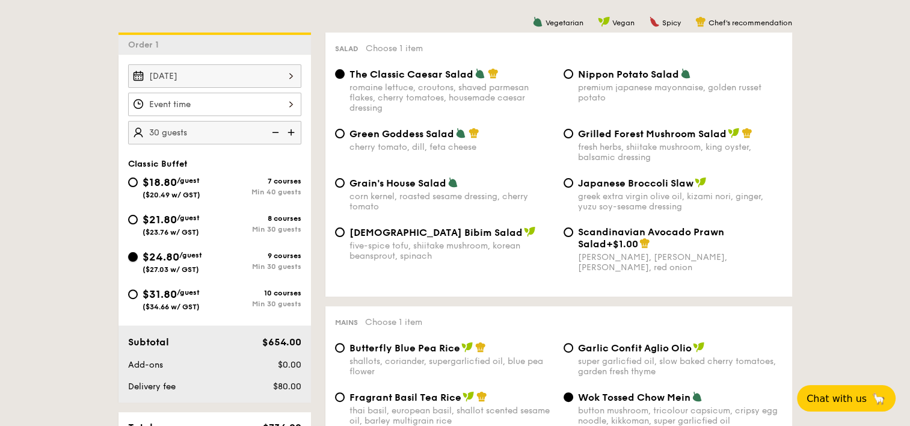
radio input "true"
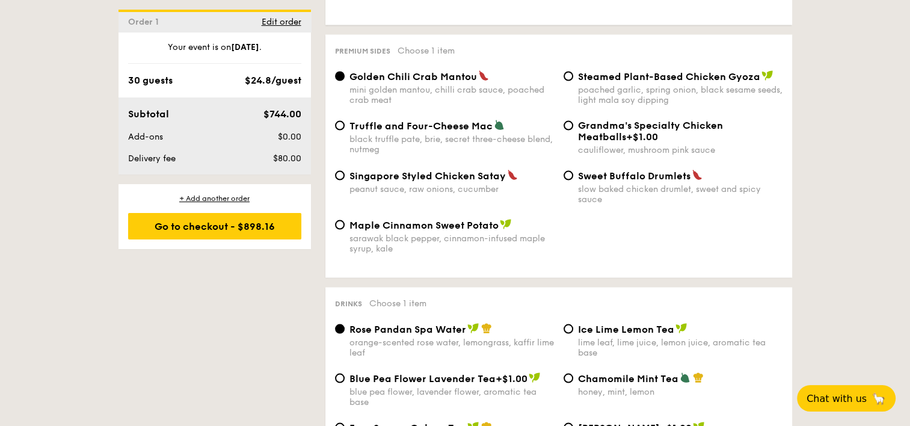
scroll to position [2285, 0]
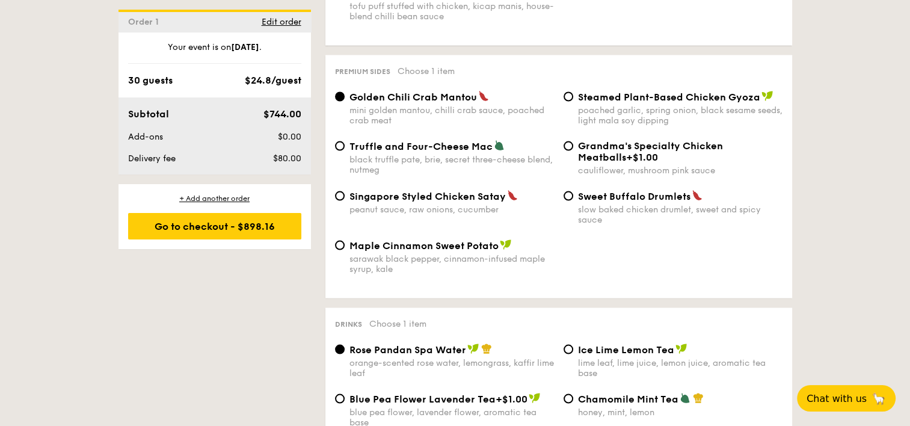
click at [399, 175] on div "black truffle pate, brie, secret three-cheese blend, nutmeg" at bounding box center [451, 165] width 204 height 20
click at [345, 151] on input "Truffle and Four-Cheese Mac black truffle [PERSON_NAME], secret three-cheese bl…" at bounding box center [340, 146] width 10 height 10
radio input "true"
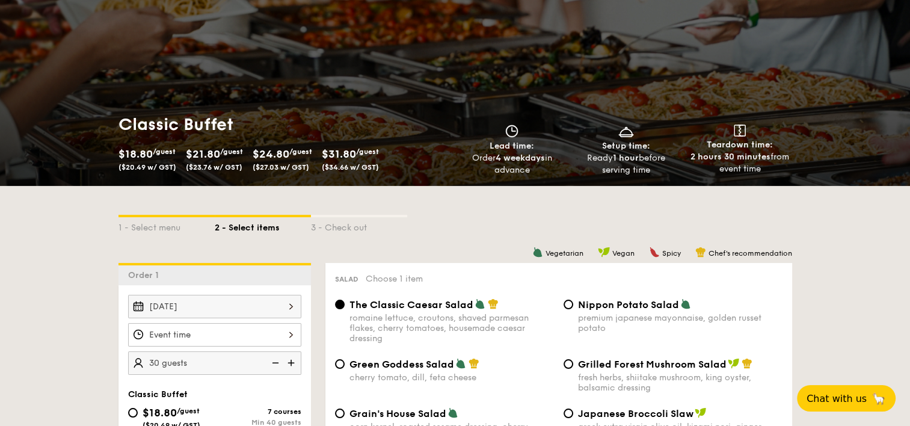
scroll to position [0, 0]
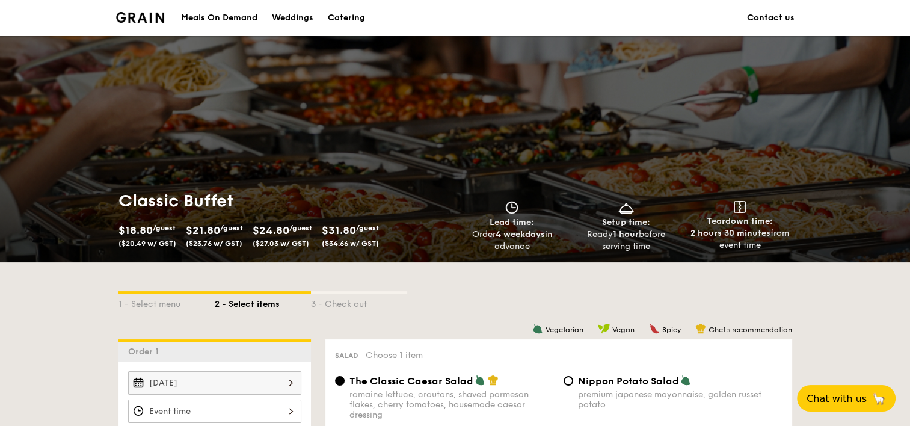
drag, startPoint x: 349, startPoint y: 200, endPoint x: 363, endPoint y: -58, distance: 258.4
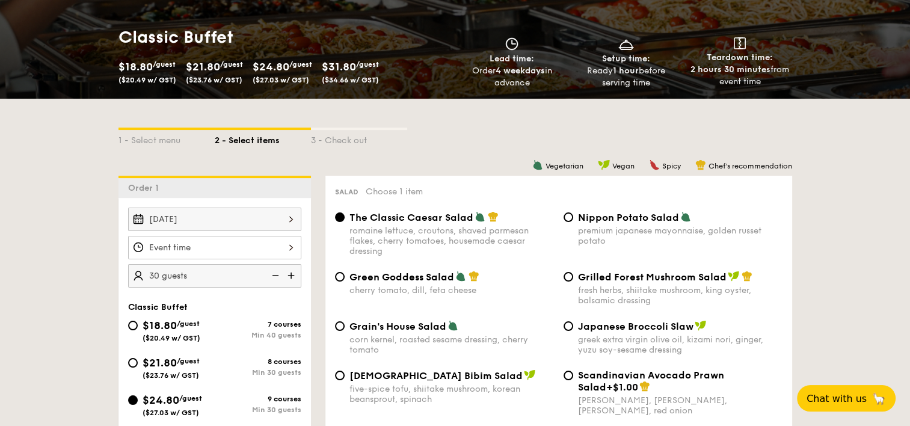
scroll to position [241, 0]
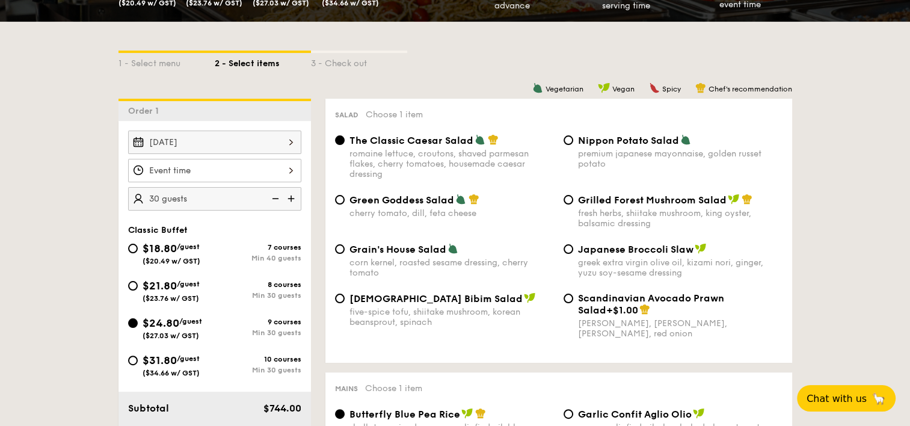
drag, startPoint x: 160, startPoint y: 368, endPoint x: 241, endPoint y: 330, distance: 89.3
click at [160, 369] on span "($34.66 w/ GST)" at bounding box center [171, 373] width 57 height 8
click at [138, 365] on input "$31.80 /guest ($34.66 w/ GST) 10 courses Min 30 guests" at bounding box center [133, 360] width 10 height 10
radio input "true"
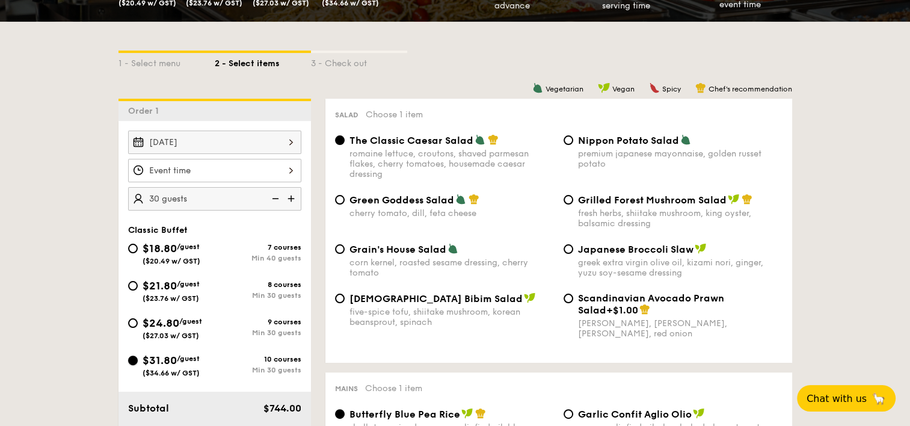
radio input "true"
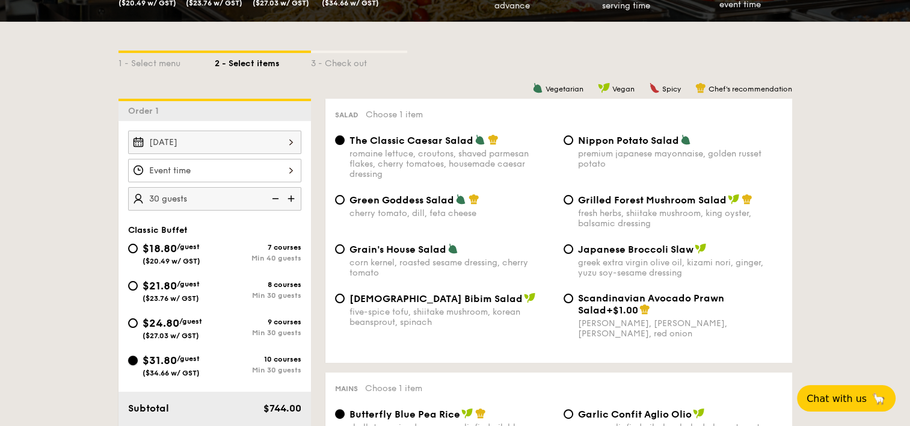
radio input "true"
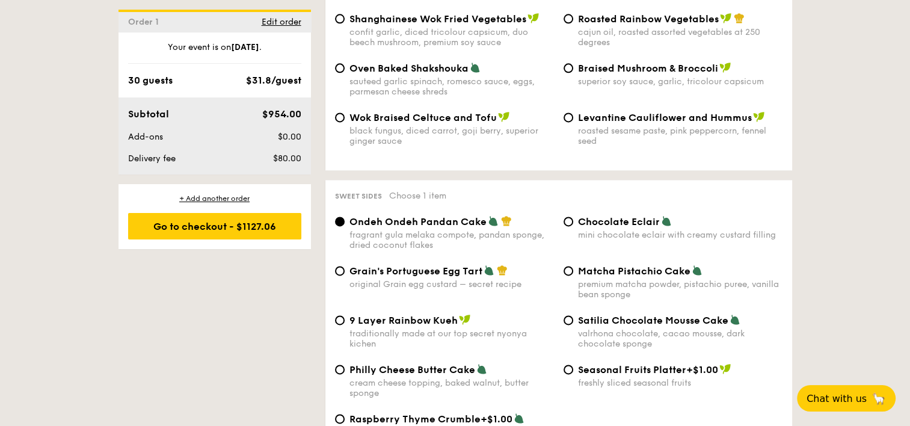
scroll to position [0, 0]
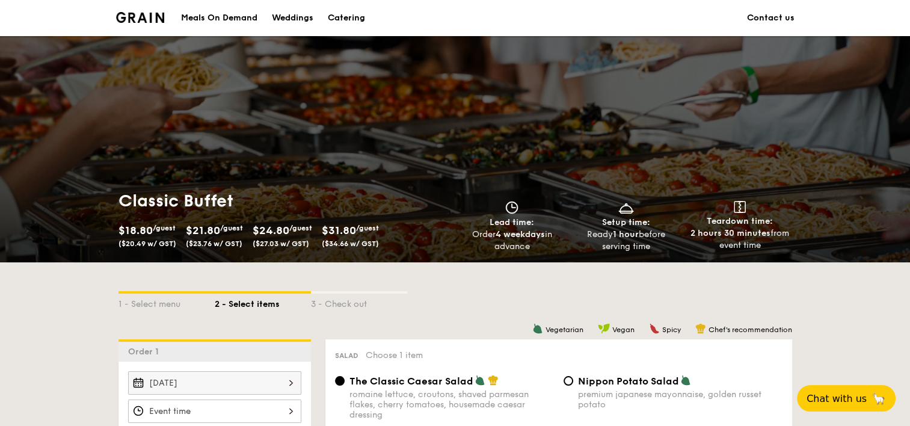
drag, startPoint x: 109, startPoint y: 391, endPoint x: 107, endPoint y: 89, distance: 301.9
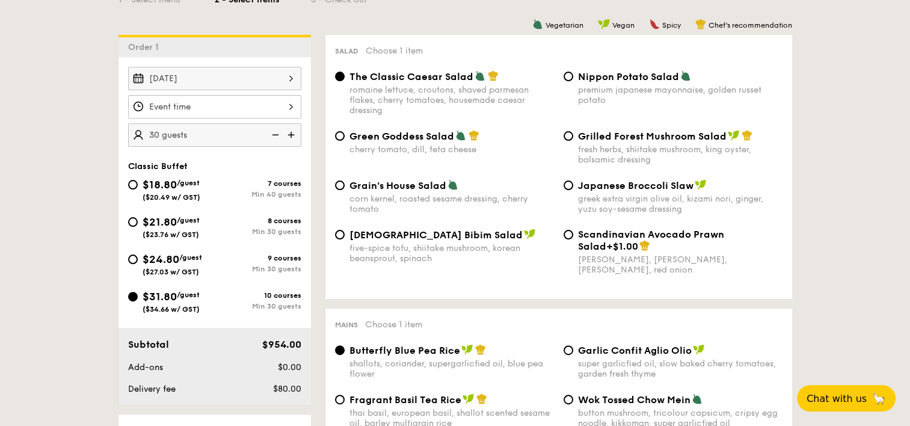
scroll to position [421, 0]
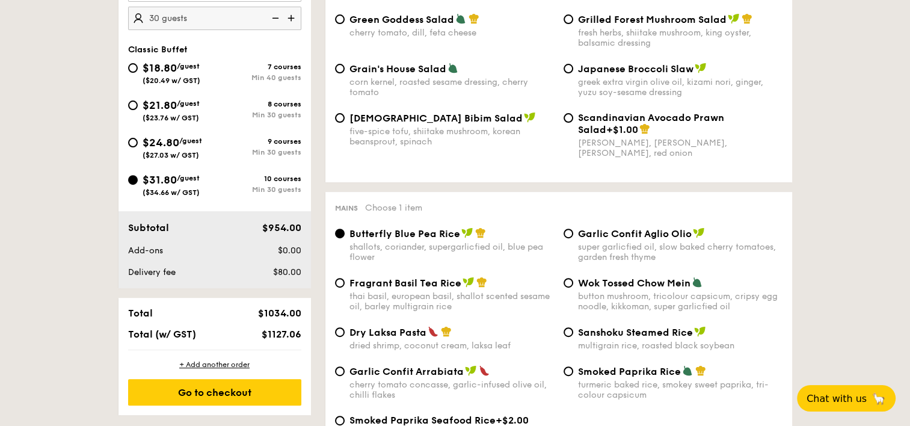
click at [176, 114] on span "($23.76 w/ GST)" at bounding box center [171, 118] width 57 height 8
click at [138, 110] on input "$21.80 /guest ($23.76 w/ GST) 8 courses Min 30 guests" at bounding box center [133, 105] width 10 height 10
radio input "true"
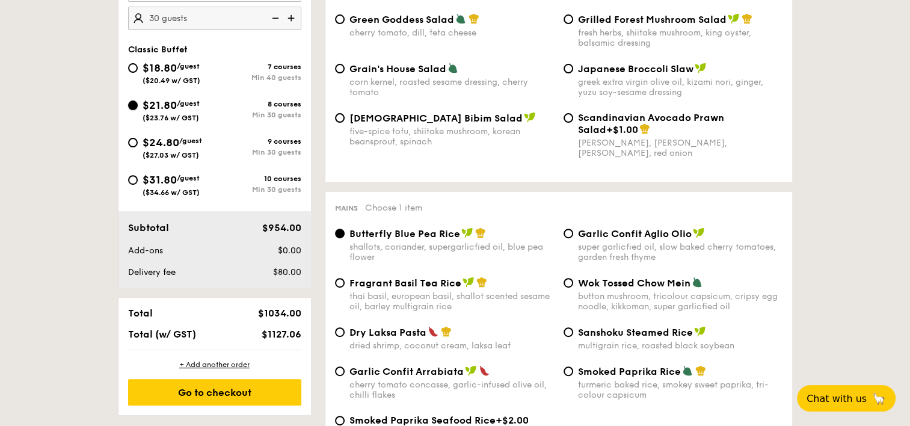
radio input "true"
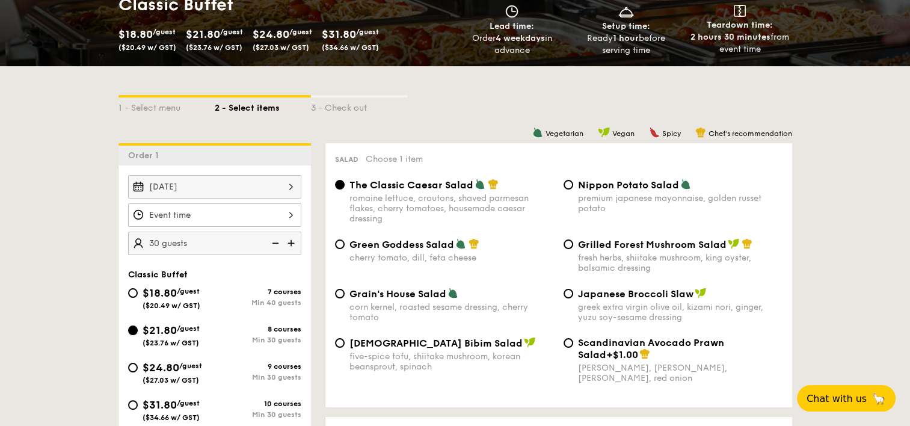
scroll to position [241, 0]
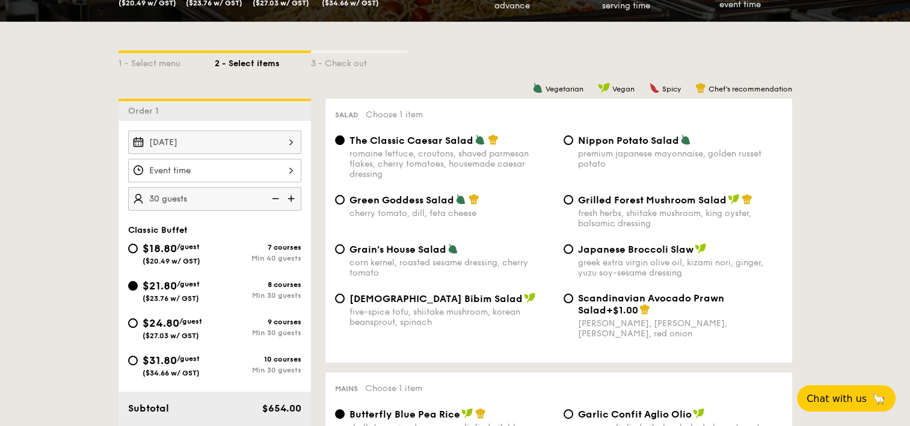
drag, startPoint x: 586, startPoint y: 166, endPoint x: 858, endPoint y: 218, distance: 277.4
click at [373, 301] on span "[DEMOGRAPHIC_DATA] Bibim Salad" at bounding box center [435, 298] width 173 height 11
click at [345, 301] on input "Korean Bibim Salad five-spice tofu, shiitake mushroom, korean beansprout, spina…" at bounding box center [340, 298] width 10 height 10
radio input "true"
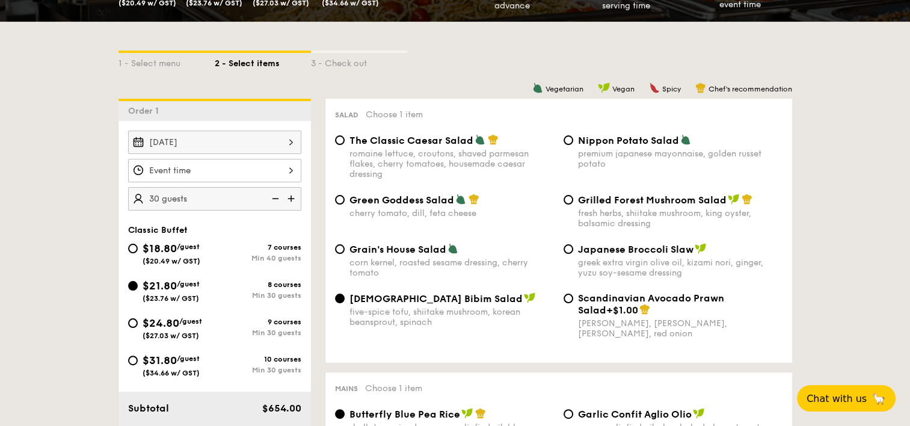
click at [373, 304] on span "[DEMOGRAPHIC_DATA] Bibim Salad" at bounding box center [435, 298] width 173 height 11
click at [345, 303] on input "Korean Bibim Salad five-spice tofu, shiitake mushroom, korean beansprout, spina…" at bounding box center [340, 298] width 10 height 10
click at [373, 304] on span "[DEMOGRAPHIC_DATA] Bibim Salad" at bounding box center [435, 298] width 173 height 11
click at [345, 303] on input "Korean Bibim Salad five-spice tofu, shiitake mushroom, korean beansprout, spina…" at bounding box center [340, 298] width 10 height 10
click at [373, 304] on span "[DEMOGRAPHIC_DATA] Bibim Salad" at bounding box center [435, 298] width 173 height 11
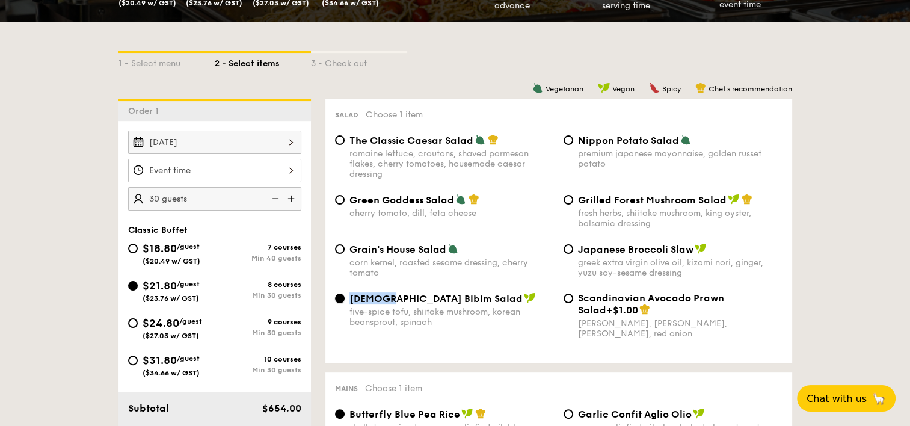
click at [345, 303] on input "Korean Bibim Salad five-spice tofu, shiitake mushroom, korean beansprout, spina…" at bounding box center [340, 298] width 10 height 10
click at [419, 327] on div "five-spice tofu, shiitake mushroom, korean beansprout, spinach" at bounding box center [451, 317] width 204 height 20
click at [345, 303] on input "Korean Bibim Salad five-spice tofu, shiitake mushroom, korean beansprout, spina…" at bounding box center [340, 298] width 10 height 10
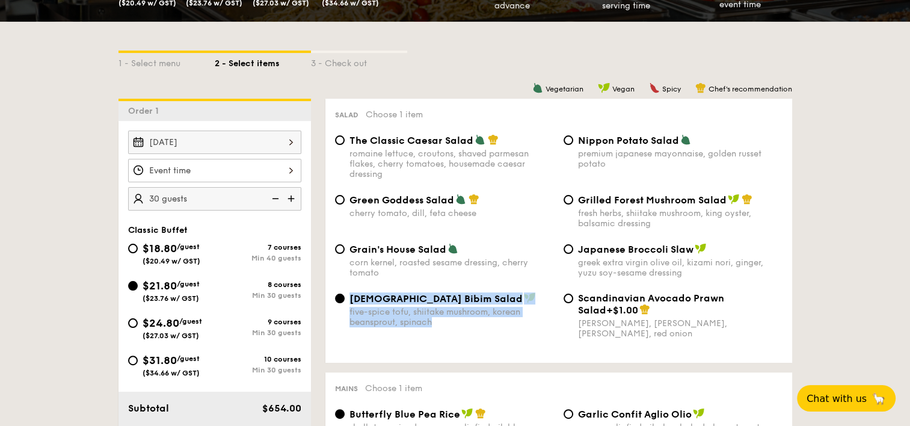
drag, startPoint x: 433, startPoint y: 328, endPoint x: 351, endPoint y: 304, distance: 85.8
click at [351, 304] on div "Korean Bibim Salad five-spice tofu, shiitake mushroom, korean beansprout, spina…" at bounding box center [451, 309] width 204 height 35
click at [529, 303] on div "[DEMOGRAPHIC_DATA] Bibim Salad" at bounding box center [451, 298] width 204 height 12
click at [345, 303] on input "Korean Bibim Salad five-spice tofu, shiitake mushroom, korean beansprout, spina…" at bounding box center [340, 298] width 10 height 10
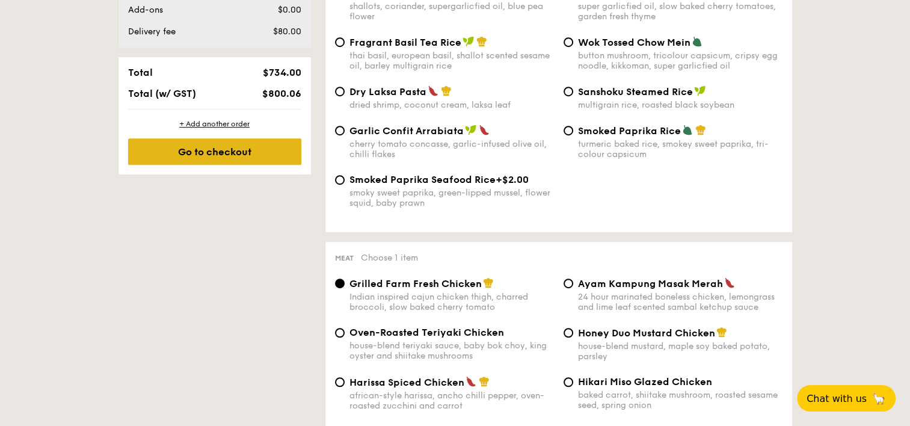
click at [178, 146] on div "Go to checkout" at bounding box center [214, 151] width 173 height 26
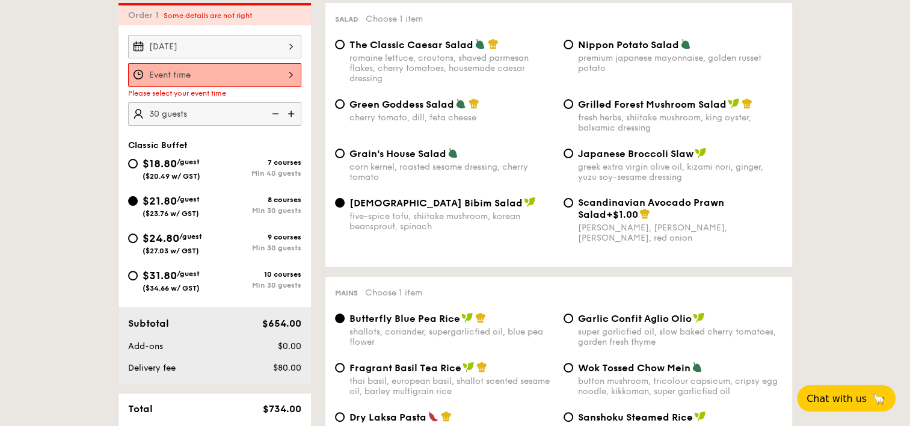
scroll to position [321, 0]
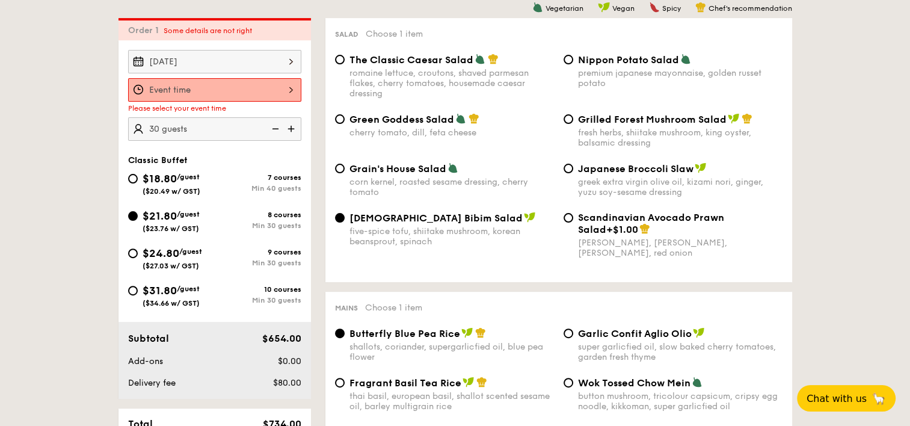
click at [219, 81] on div "12 1 2 3 4 5 6 7 8 9 10 11 00 15 30 45 am pm Cancel OK" at bounding box center [214, 89] width 173 height 23
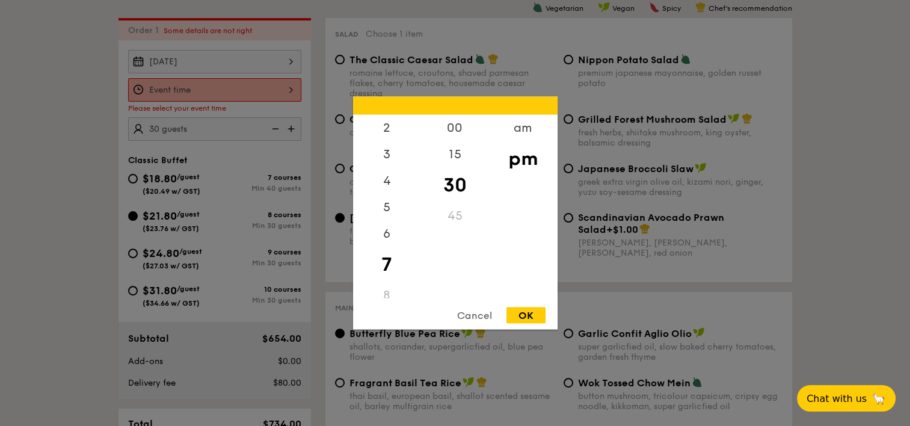
click at [452, 310] on div "Cancel" at bounding box center [474, 315] width 59 height 16
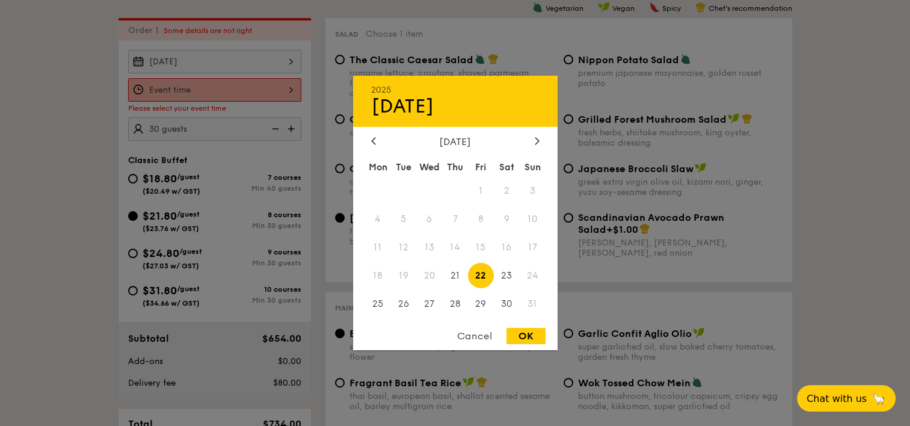
click at [217, 51] on div "[DATE] 2025 Aug [DATE] Tue Wed Thu Fri Sat Sun 1 2 3 4 5 6 7 8 9 10 11 12 13 14…" at bounding box center [214, 61] width 173 height 23
click at [476, 334] on div "Cancel" at bounding box center [474, 336] width 59 height 16
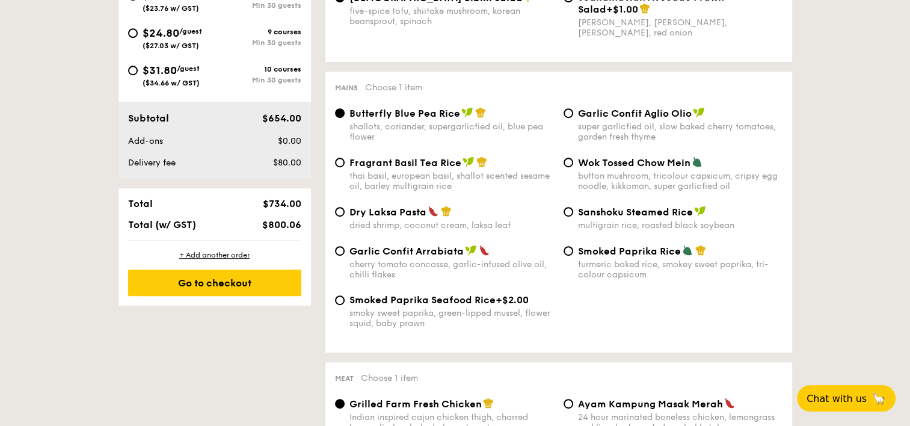
scroll to position [562, 0]
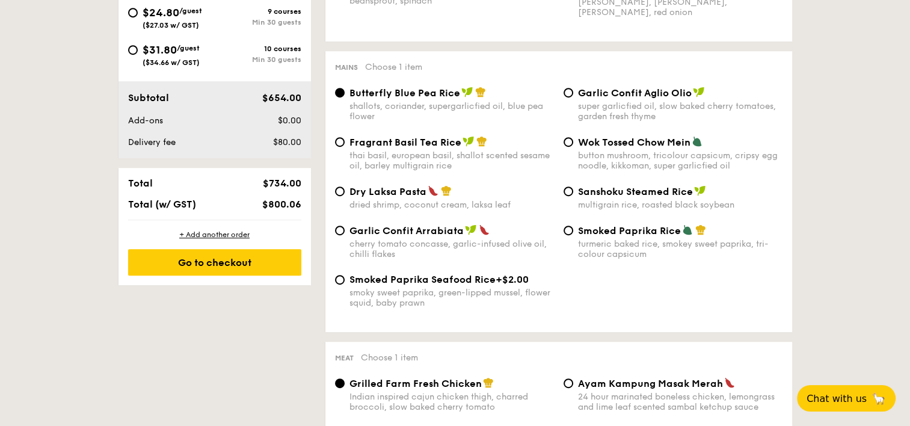
drag, startPoint x: 537, startPoint y: 137, endPoint x: 812, endPoint y: 127, distance: 275.0
click at [644, 195] on span "Sanshoku Steamed Rice" at bounding box center [635, 191] width 115 height 11
click at [573, 195] on input "Sanshoku Steamed Rice multigrain rice, roasted black soybean" at bounding box center [569, 191] width 10 height 10
radio input "true"
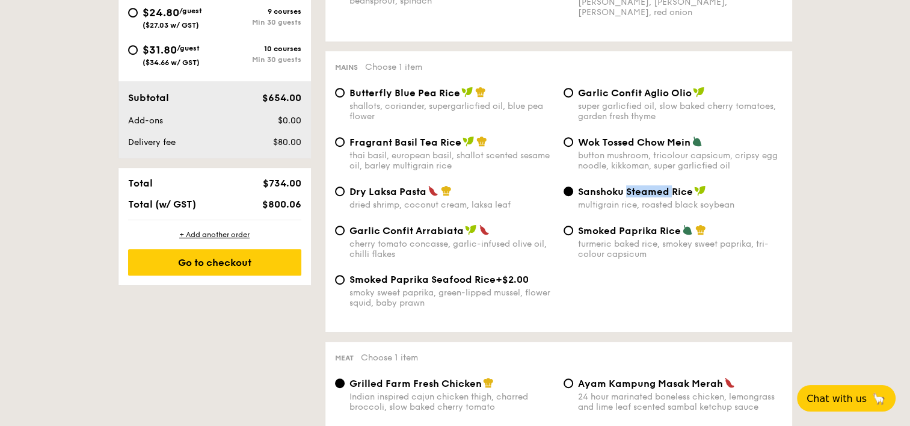
click at [644, 195] on span "Sanshoku Steamed Rice" at bounding box center [635, 191] width 115 height 11
click at [573, 195] on input "Sanshoku Steamed Rice multigrain rice, roasted black soybean" at bounding box center [569, 191] width 10 height 10
click at [644, 195] on span "Sanshoku Steamed Rice" at bounding box center [635, 191] width 115 height 11
click at [573, 195] on input "Sanshoku Steamed Rice multigrain rice, roasted black soybean" at bounding box center [569, 191] width 10 height 10
click at [618, 306] on div "Smoked Paprika Seafood Rice +$2.00 smoky sweet paprika, green-lipped mussel, fl…" at bounding box center [558, 298] width 457 height 49
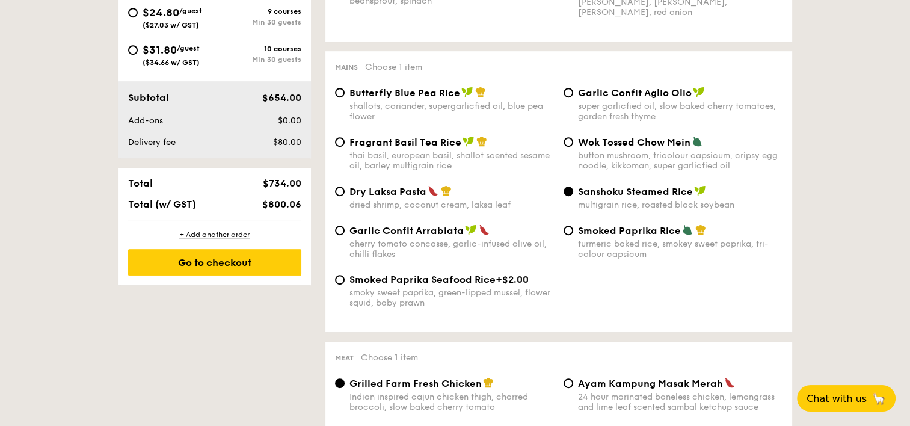
click at [585, 161] on div "button mushroom, tricolour capsicum, cripsy egg noodle, kikkoman, super garlicf…" at bounding box center [680, 160] width 204 height 20
click at [573, 147] on input "Wok Tossed Chow Mein button mushroom, tricolour capsicum, cripsy egg noodle, ki…" at bounding box center [569, 142] width 10 height 10
radio input "true"
click at [650, 257] on div "turmeric baked rice, smokey sweet paprika, tri-colour capsicum" at bounding box center [680, 249] width 204 height 20
click at [573, 235] on input "Smoked Paprika Rice turmeric baked [PERSON_NAME] sweet paprika, tri-colour caps…" at bounding box center [569, 231] width 10 height 10
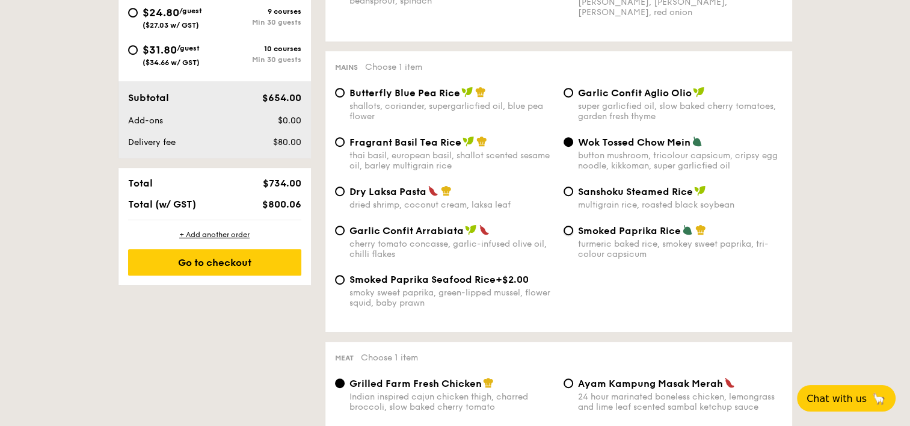
radio input "true"
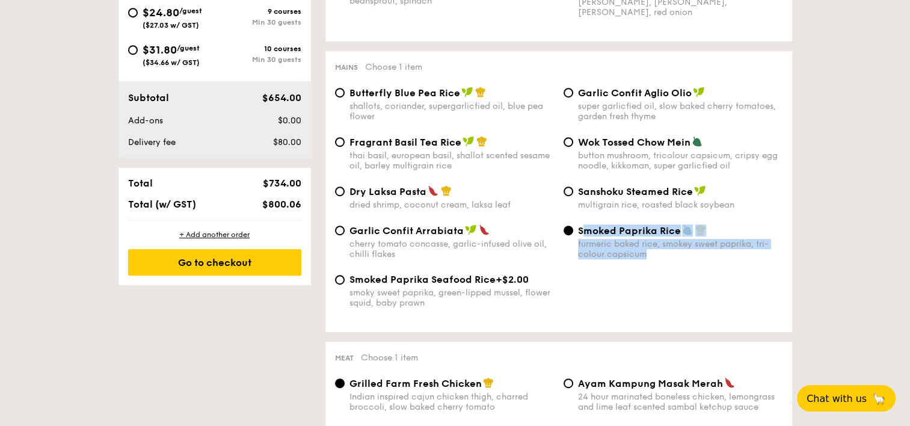
drag, startPoint x: 647, startPoint y: 265, endPoint x: 581, endPoint y: 238, distance: 71.5
click at [581, 238] on div "Smoked Paprika Rice turmeric baked [PERSON_NAME] sweet paprika, tri-colour caps…" at bounding box center [680, 241] width 204 height 35
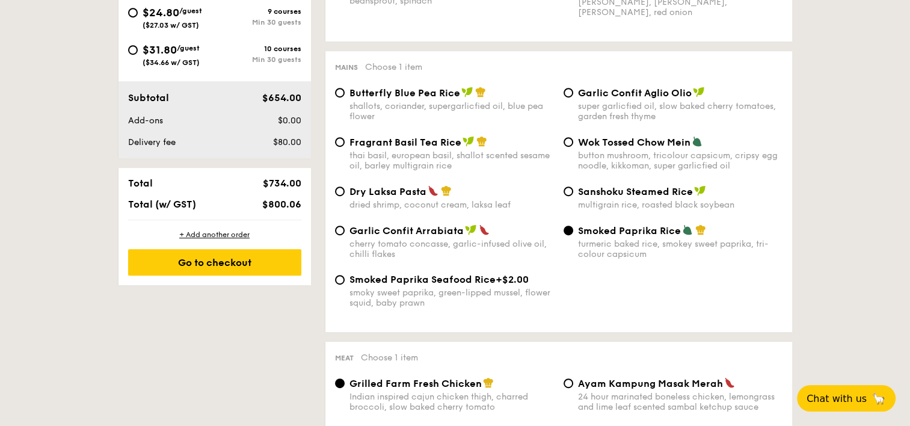
drag, startPoint x: 581, startPoint y: 238, endPoint x: 628, endPoint y: 267, distance: 55.9
click at [628, 267] on div "Garlic Confit Arrabiata cherry tomato concasse, garlic-infused olive oil, chill…" at bounding box center [558, 248] width 457 height 49
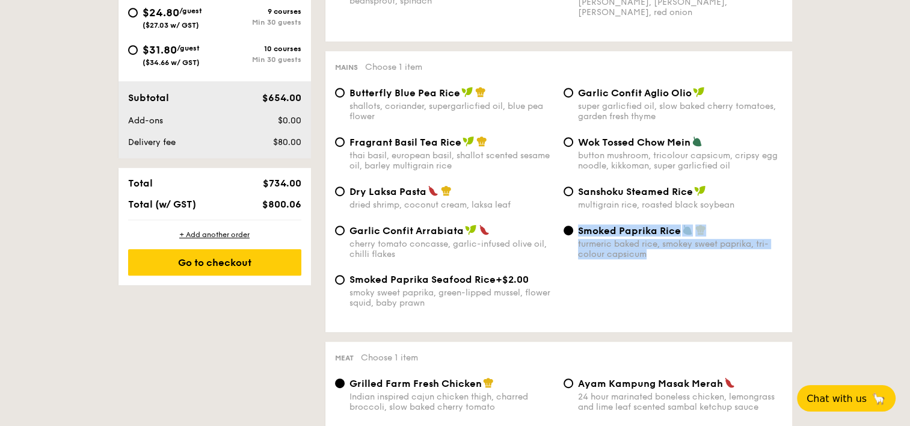
drag, startPoint x: 635, startPoint y: 260, endPoint x: 577, endPoint y: 233, distance: 63.8
click at [577, 233] on div "Garlic Confit Arrabiata cherry tomato concasse, garlic-infused olive oil, chill…" at bounding box center [558, 248] width 457 height 49
drag, startPoint x: 577, startPoint y: 233, endPoint x: 589, endPoint y: 243, distance: 14.9
copy div "Smoked Paprika Rice turmeric baked [PERSON_NAME] sweet paprika, tri-colour caps…"
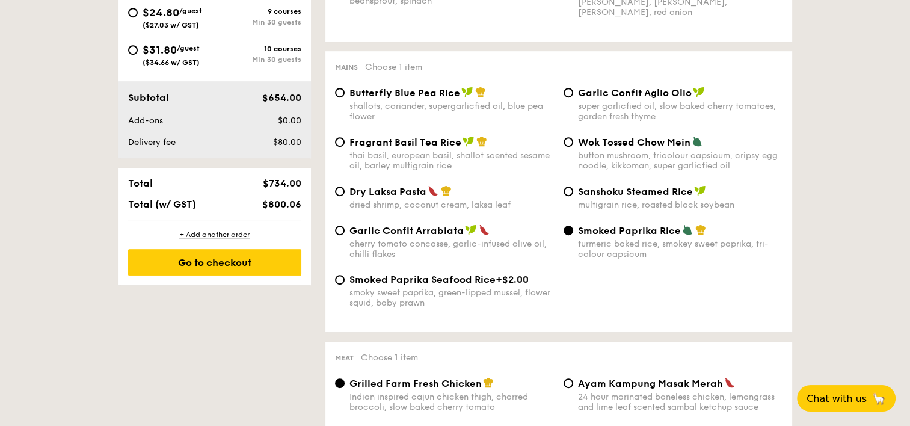
click at [675, 300] on div "Smoked Paprika Seafood Rice +$2.00 smoky sweet paprika, green-lipped mussel, fl…" at bounding box center [558, 298] width 457 height 49
click at [598, 153] on div "Wok Tossed Chow Mein button mushroom, tricolour capsicum, cripsy egg noodle, ki…" at bounding box center [680, 153] width 204 height 35
click at [573, 147] on input "Wok Tossed Chow Mein button mushroom, tricolour capsicum, cripsy egg noodle, ki…" at bounding box center [569, 142] width 10 height 10
radio input "true"
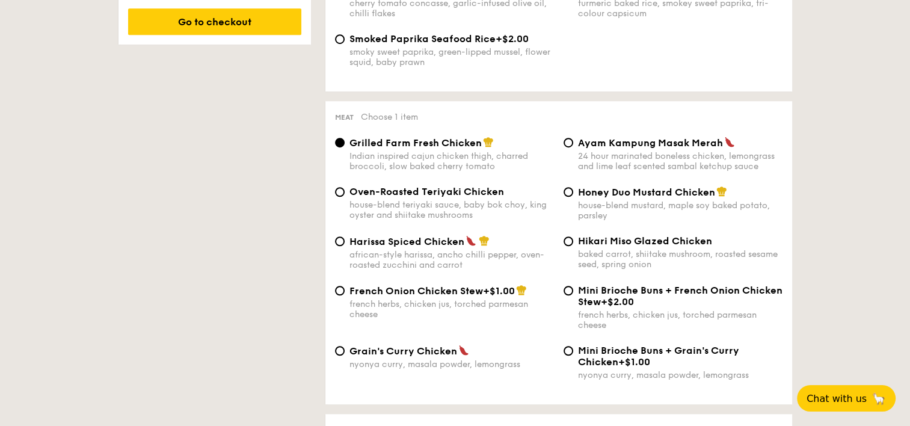
scroll to position [862, 0]
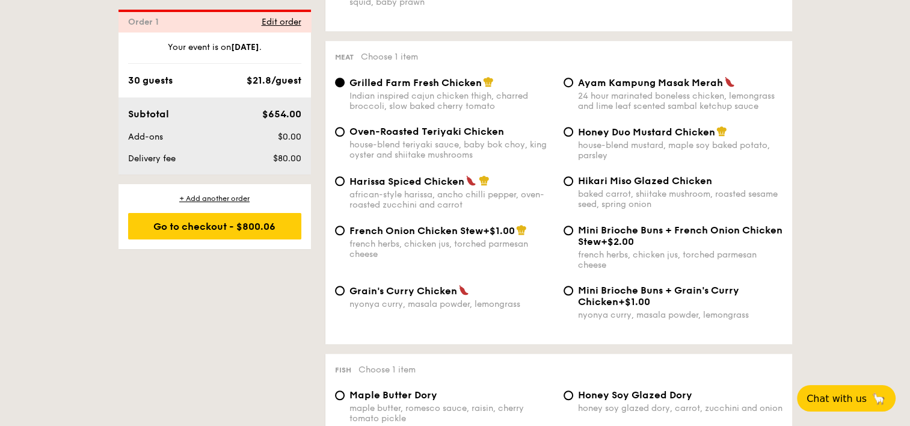
click at [397, 146] on div "Oven-Roasted Teriyaki Chicken house-blend teriyaki sauce, baby bok choy, king o…" at bounding box center [451, 143] width 204 height 34
click at [345, 137] on input "Oven-Roasted Teriyaki Chicken house-blend teriyaki sauce, baby bok choy, king o…" at bounding box center [340, 132] width 10 height 10
radio input "true"
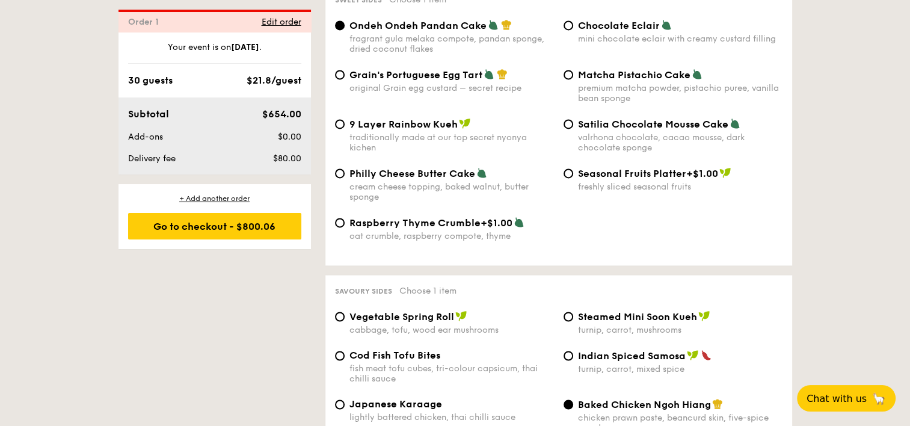
scroll to position [1764, 0]
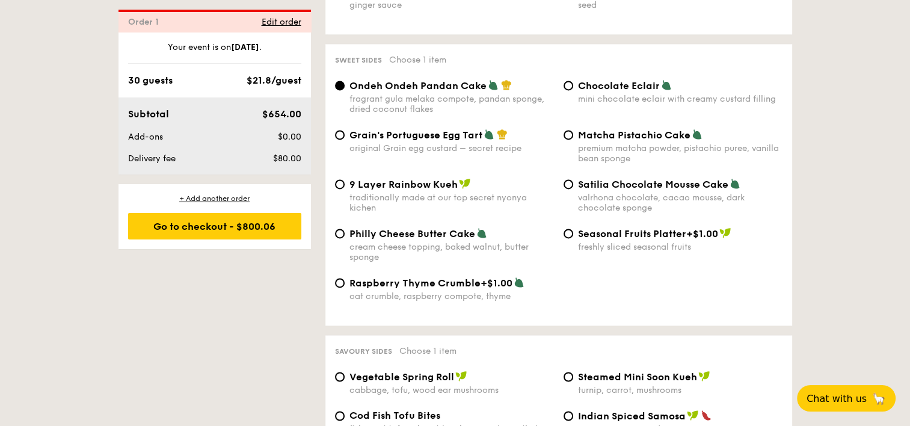
click at [573, 104] on label "Chocolate Eclair mini chocolate eclair with creamy custard filling" at bounding box center [673, 98] width 219 height 11
click at [573, 90] on input "Chocolate Eclair mini chocolate eclair with creamy custard filling" at bounding box center [569, 86] width 10 height 10
radio input "true"
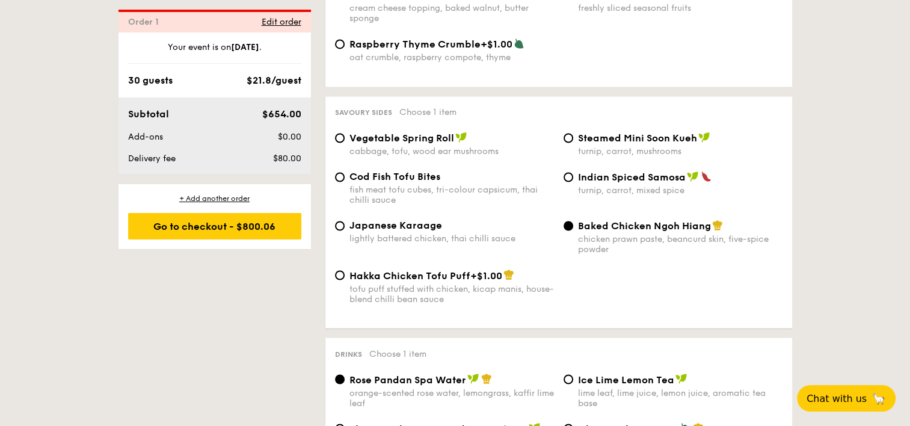
scroll to position [2065, 0]
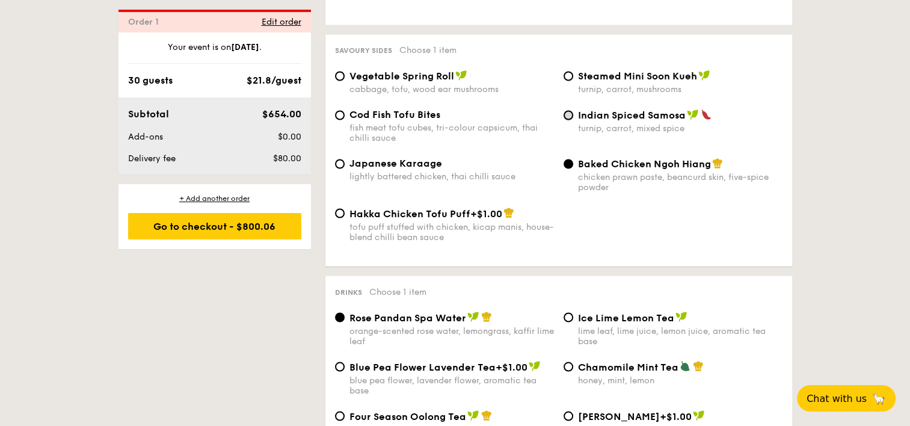
click at [570, 120] on input "Indian Spiced Samosa turnip, carrot, mixed spice" at bounding box center [569, 115] width 10 height 10
radio input "true"
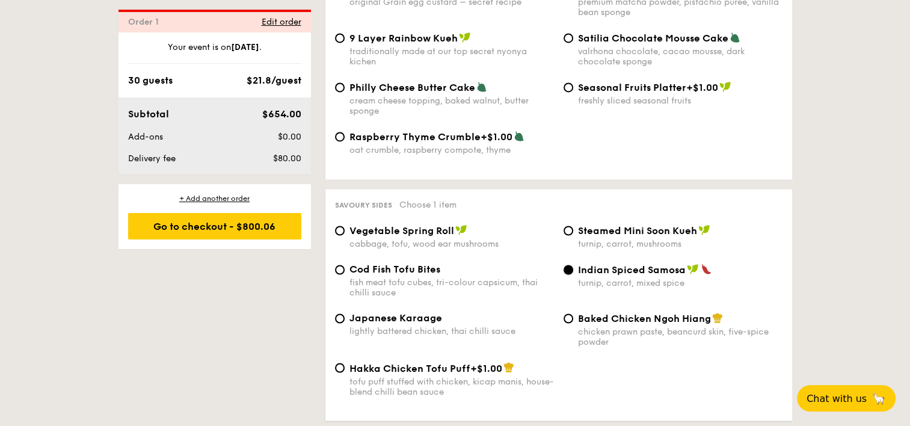
scroll to position [1885, 0]
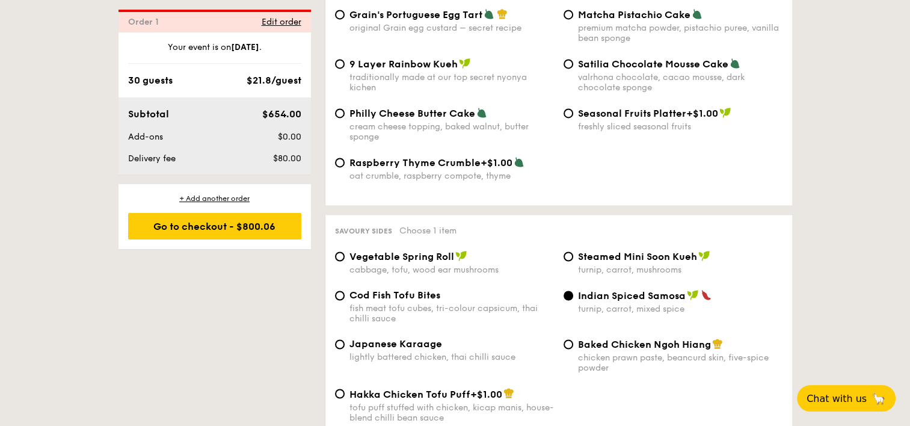
click at [584, 275] on div "Steamed Mini Soon Kueh turnip, carrot, mushrooms" at bounding box center [680, 262] width 204 height 25
click at [573, 261] on input "Steamed Mini Soon Kueh turnip, carrot, mushrooms" at bounding box center [569, 256] width 10 height 10
radio input "true"
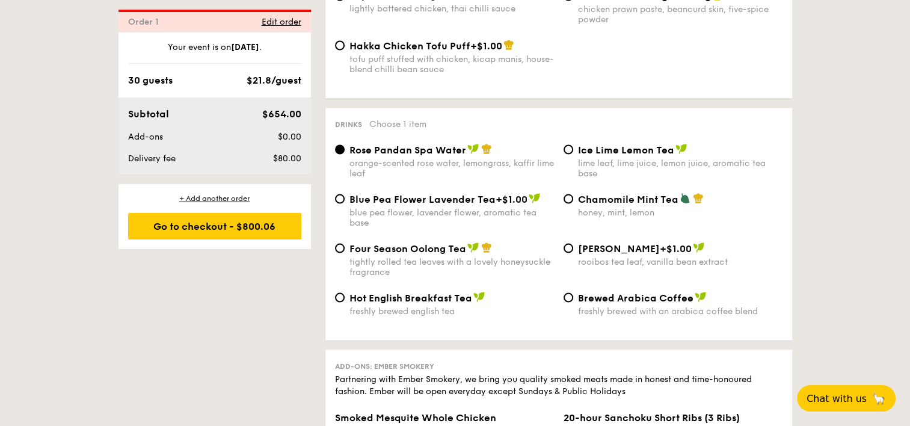
scroll to position [2306, 0]
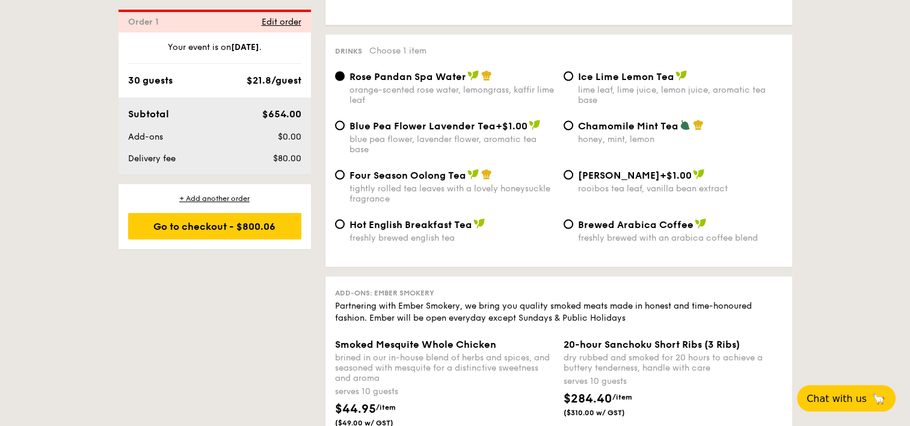
click at [588, 105] on div "lime leaf, lime juice, lemon juice, aromatic tea base" at bounding box center [680, 95] width 204 height 20
click at [573, 81] on input "Ice Lime Lemon Tea lime leaf, lime juice, lemon juice, aromatic tea base" at bounding box center [569, 77] width 10 height 10
radio input "true"
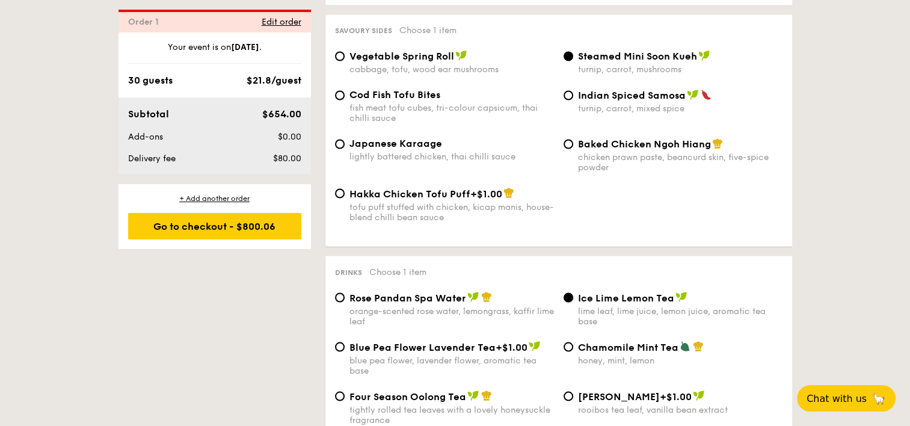
scroll to position [2005, 0]
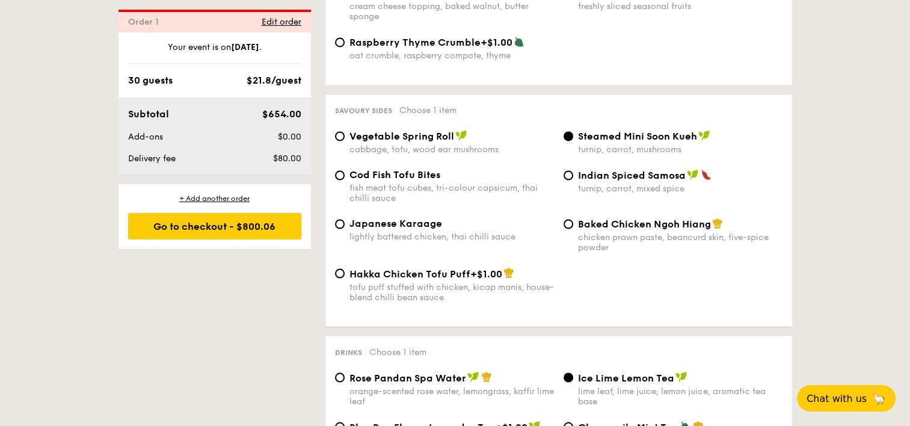
click at [593, 194] on div "turnip, carrot, mixed spice" at bounding box center [680, 188] width 204 height 10
click at [573, 180] on input "Indian Spiced Samosa turnip, carrot, mixed spice" at bounding box center [569, 175] width 10 height 10
radio input "true"
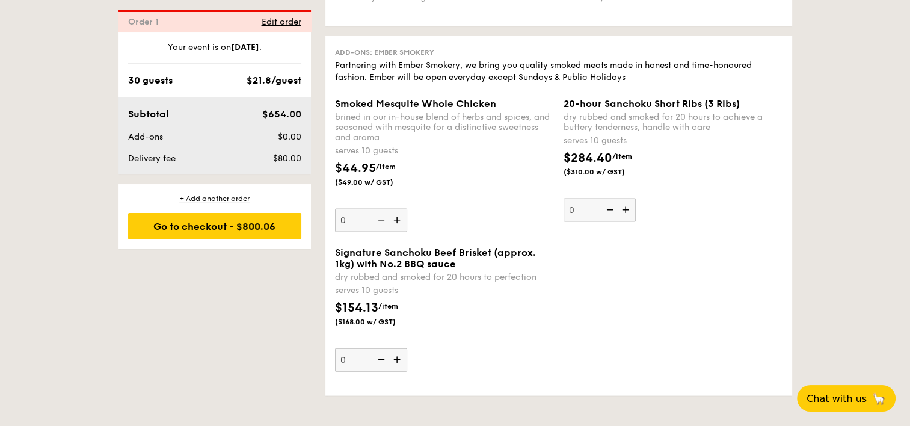
scroll to position [2606, 0]
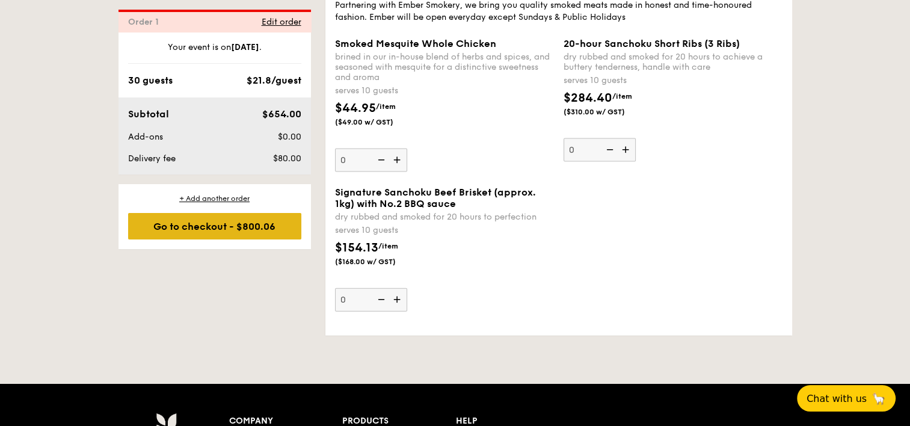
click at [262, 220] on div "Go to checkout - $800.06" at bounding box center [214, 226] width 173 height 26
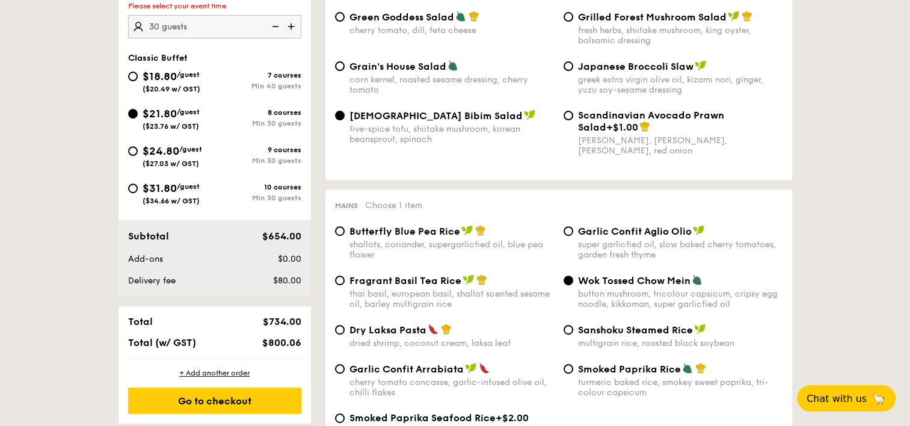
scroll to position [321, 0]
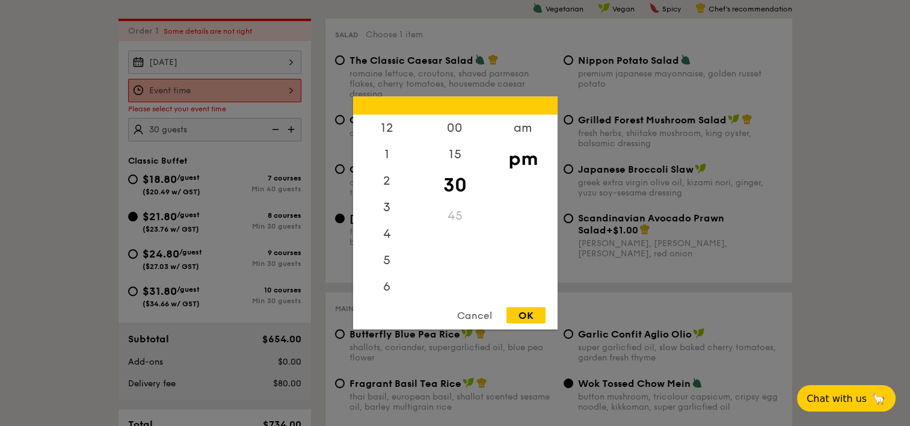
click at [270, 79] on div "12 1 2 3 4 5 6 7 8 9 10 11 00 15 30 45 am pm Cancel OK" at bounding box center [214, 90] width 173 height 23
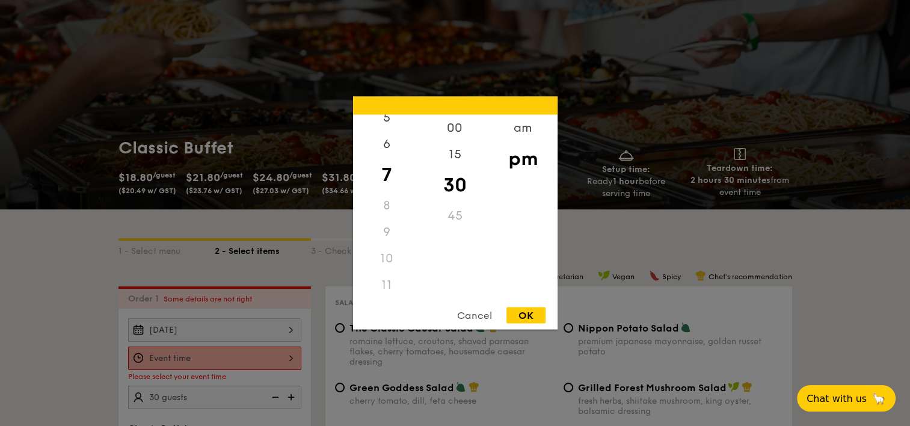
scroll to position [80, 0]
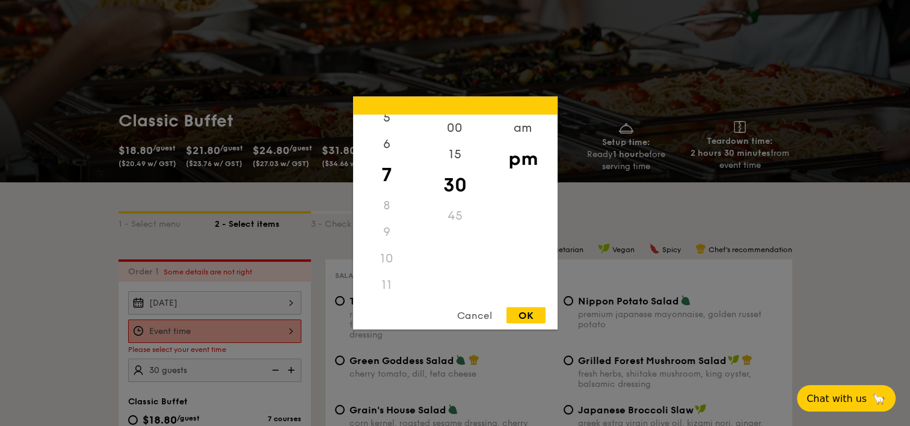
click at [386, 282] on div "11" at bounding box center [387, 285] width 68 height 26
click at [509, 129] on div "am" at bounding box center [523, 132] width 68 height 35
click at [382, 286] on div "11" at bounding box center [387, 280] width 68 height 35
click at [462, 221] on div "45" at bounding box center [455, 220] width 68 height 35
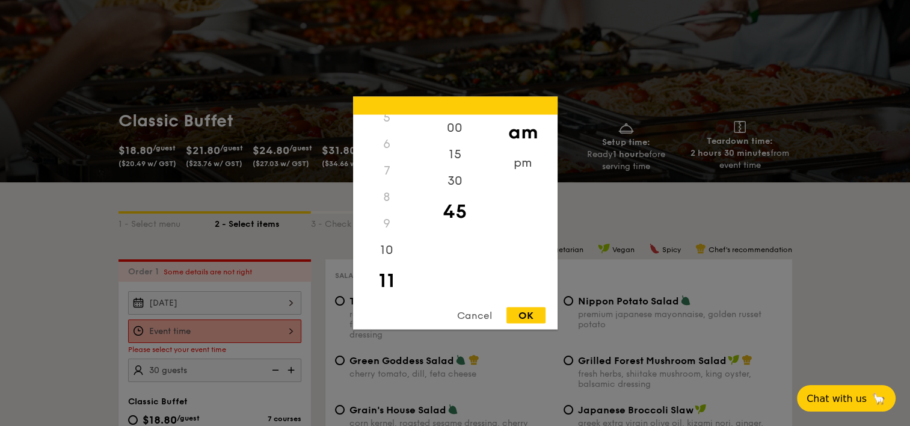
click at [524, 319] on div "OK" at bounding box center [525, 315] width 39 height 16
type input "11:45AM"
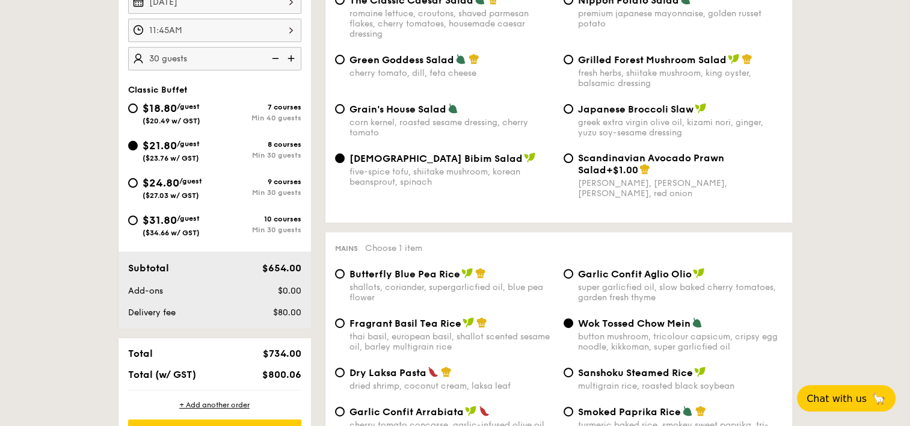
scroll to position [441, 0]
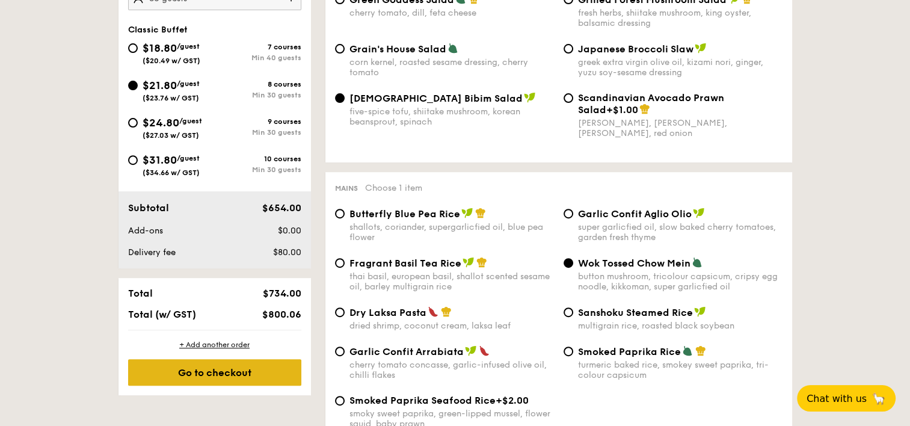
click at [188, 371] on div "Go to checkout" at bounding box center [214, 372] width 173 height 26
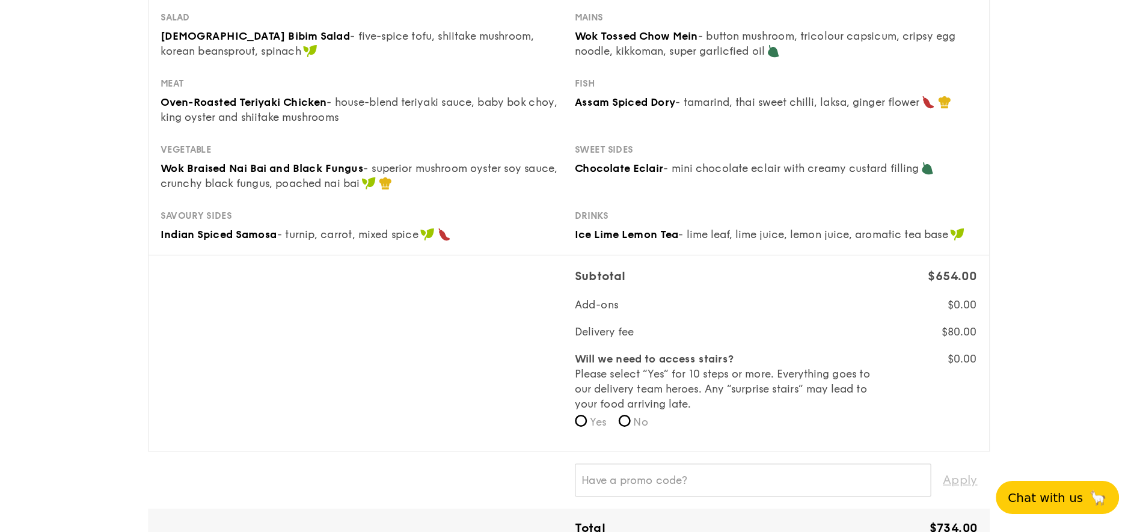
scroll to position [241, 0]
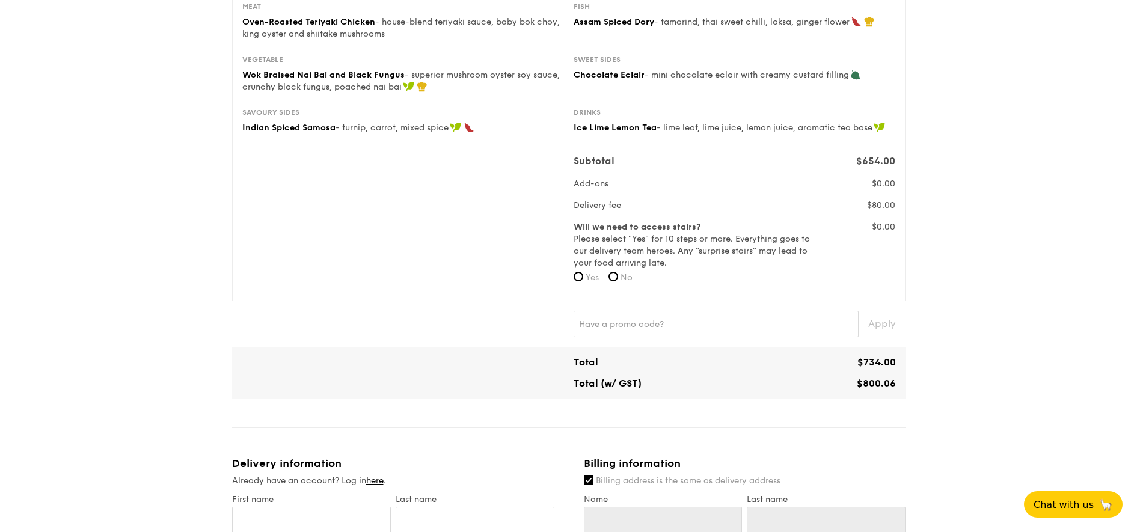
drag, startPoint x: 807, startPoint y: 17, endPoint x: 426, endPoint y: 301, distance: 475.2
click at [426, 301] on div "Classic Buffet $21.80 /guest ($23.76 w/ GST) 30 guests Serving time: [DATE] 11:…" at bounding box center [569, 475] width 674 height 1239
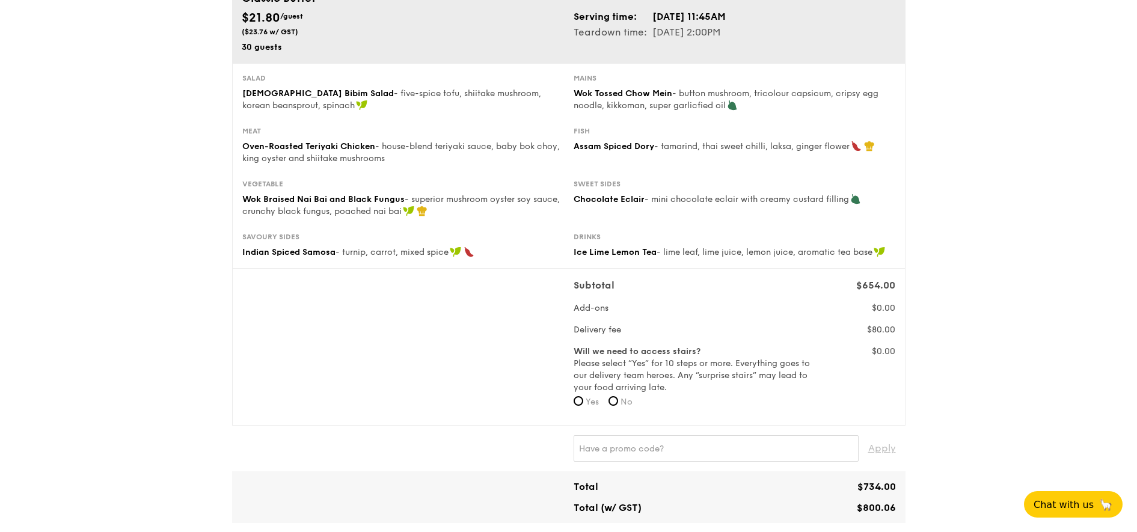
scroll to position [90, 0]
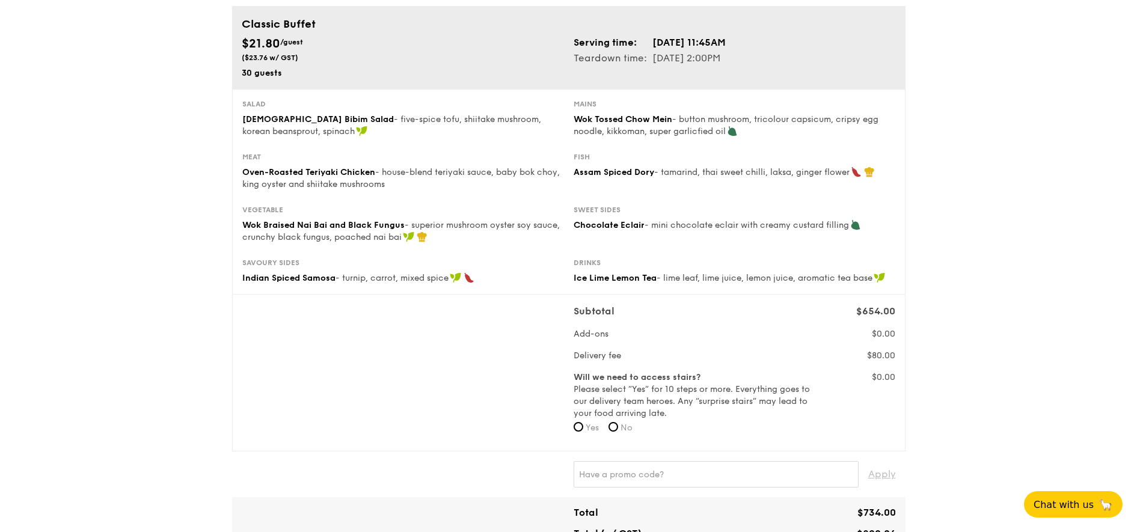
click at [357, 350] on div "Subtotal $654.00 Add-ons $0.00 Delivery fee $80.00 Will we need to access stair…" at bounding box center [569, 372] width 663 height 137
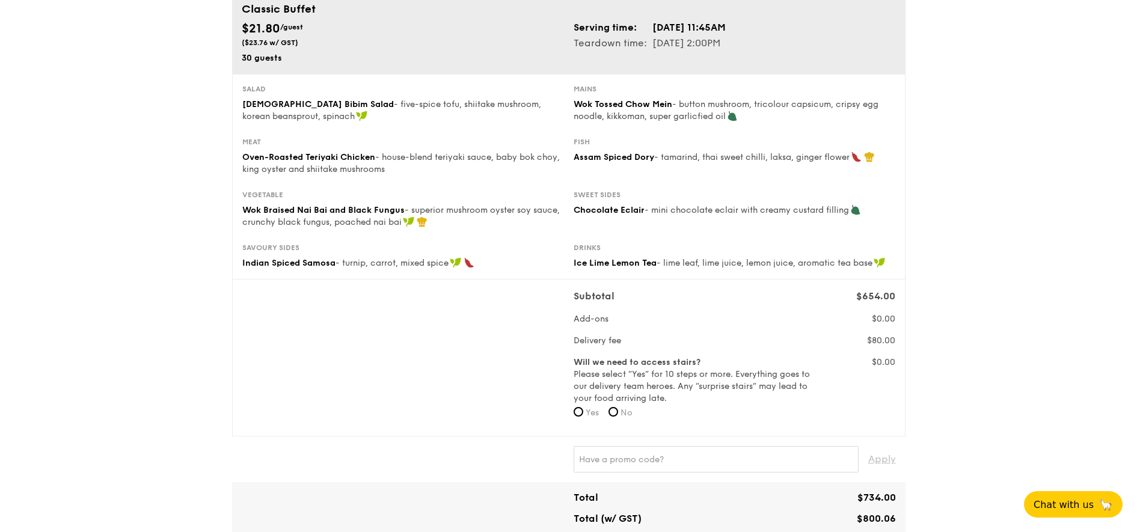
scroll to position [103, 0]
